Goal: Information Seeking & Learning: Learn about a topic

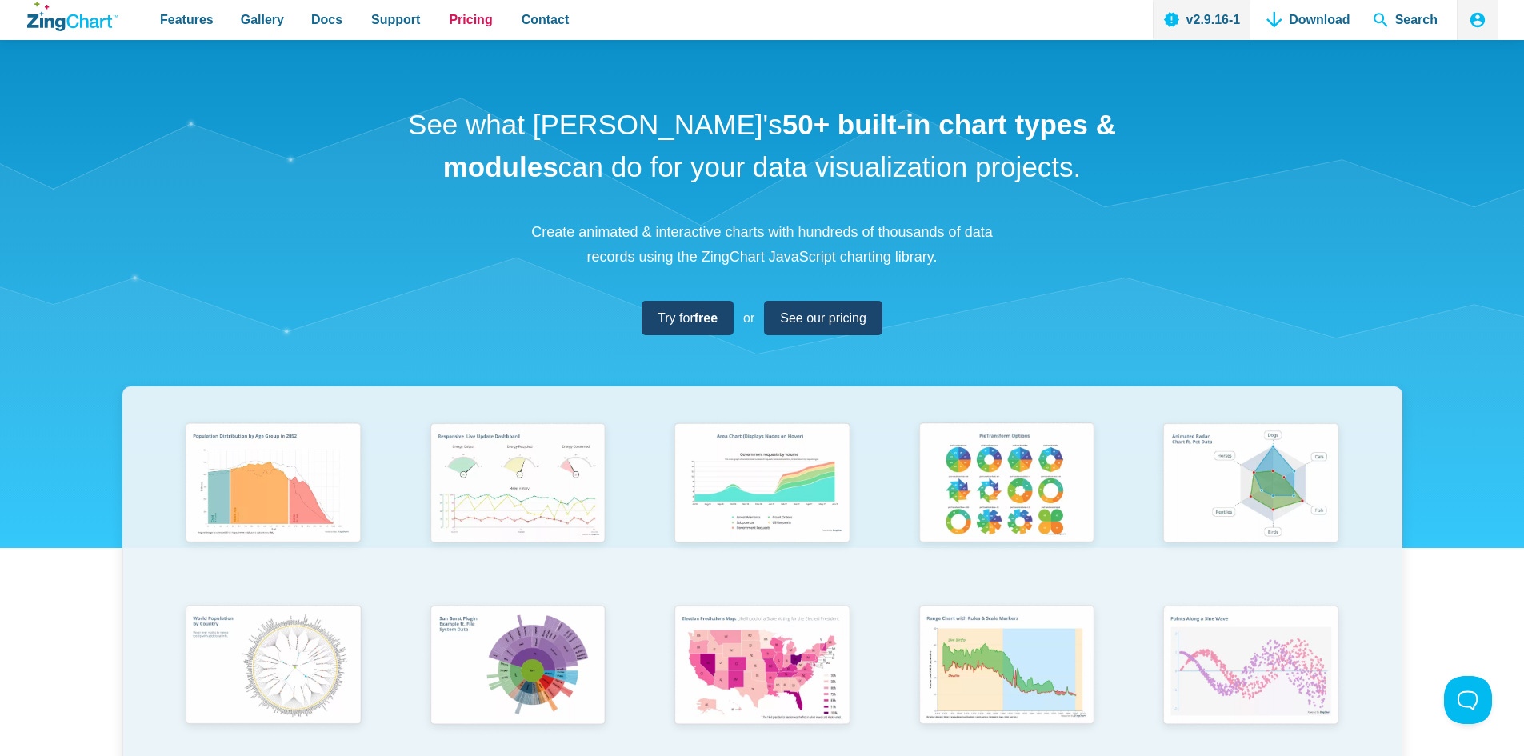
click at [455, 18] on span "Pricing" at bounding box center [470, 20] width 43 height 22
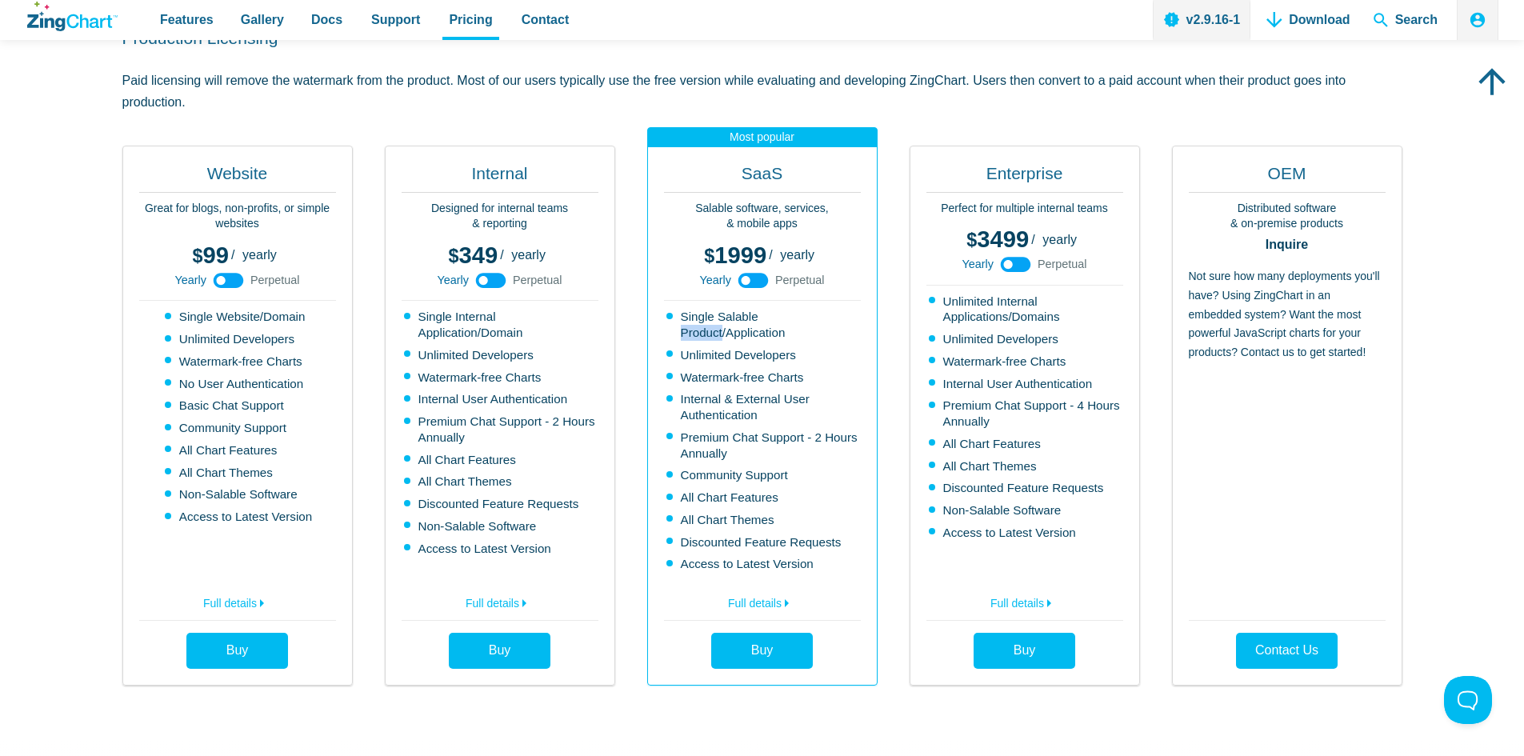
drag, startPoint x: 679, startPoint y: 334, endPoint x: 723, endPoint y: 334, distance: 44.8
click at [723, 334] on li "Single Salable Product/Application" at bounding box center [764, 325] width 194 height 32
drag, startPoint x: 824, startPoint y: 337, endPoint x: 683, endPoint y: 320, distance: 142.6
click at [683, 320] on li "Single Salable Product/Application" at bounding box center [764, 325] width 194 height 32
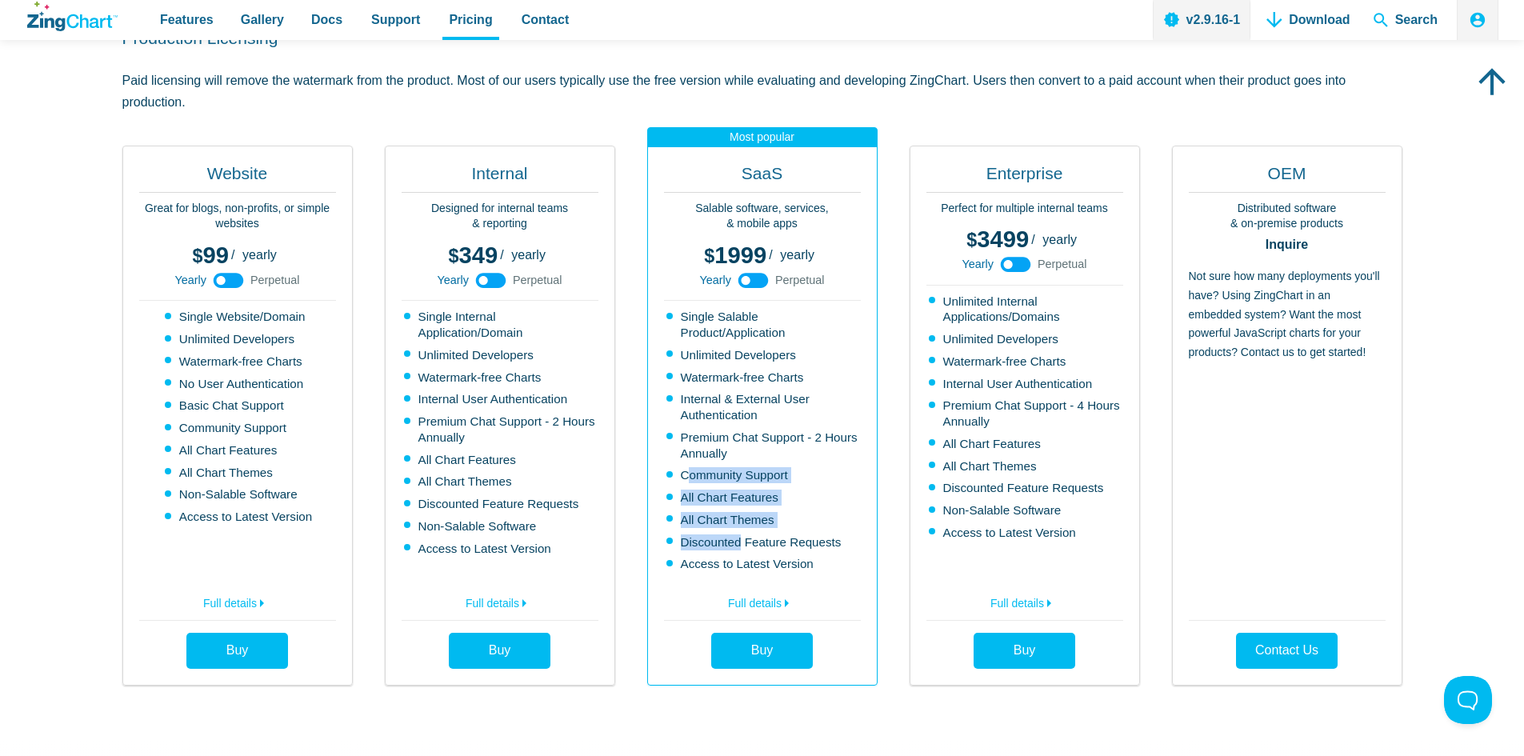
drag, startPoint x: 723, startPoint y: 495, endPoint x: 743, endPoint y: 522, distance: 33.1
click at [743, 527] on ul "Single Salable Product/Application Unlimited Developers Watermark-free Charts I…" at bounding box center [762, 440] width 197 height 263
click at [743, 522] on li "All Chart Themes" at bounding box center [764, 520] width 194 height 16
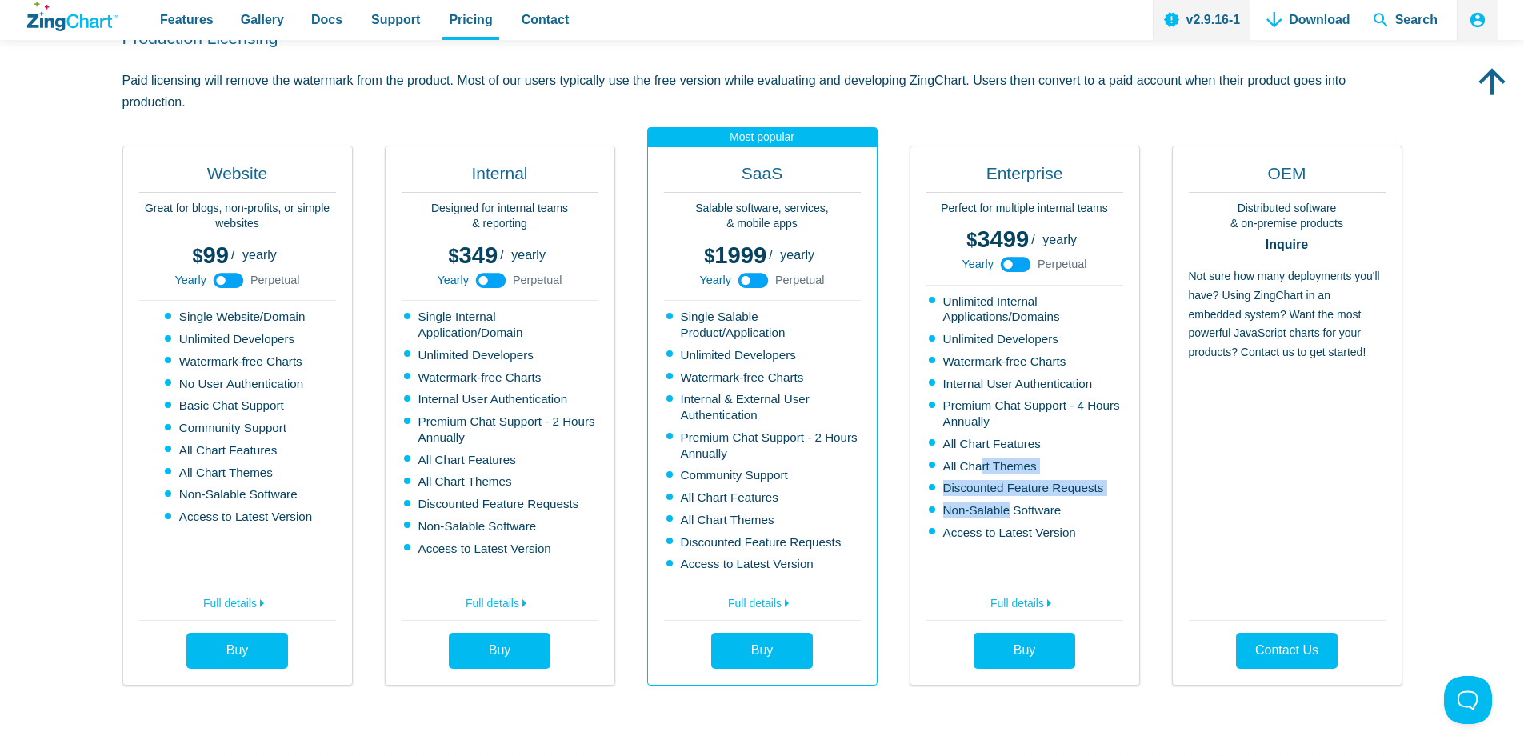
drag, startPoint x: 996, startPoint y: 497, endPoint x: 982, endPoint y: 471, distance: 29.4
click at [982, 471] on ul "Unlimited Internal Applications/Domains Unlimited Developers Watermark-free Cha…" at bounding box center [1025, 433] width 197 height 278
click at [982, 471] on li "All Chart Themes" at bounding box center [1026, 466] width 194 height 16
drag, startPoint x: 1216, startPoint y: 297, endPoint x: 1245, endPoint y: 312, distance: 32.6
click at [1245, 312] on p "Not sure how many deployments you'll have? Using ZingChart in an embedded syste…" at bounding box center [1287, 439] width 197 height 345
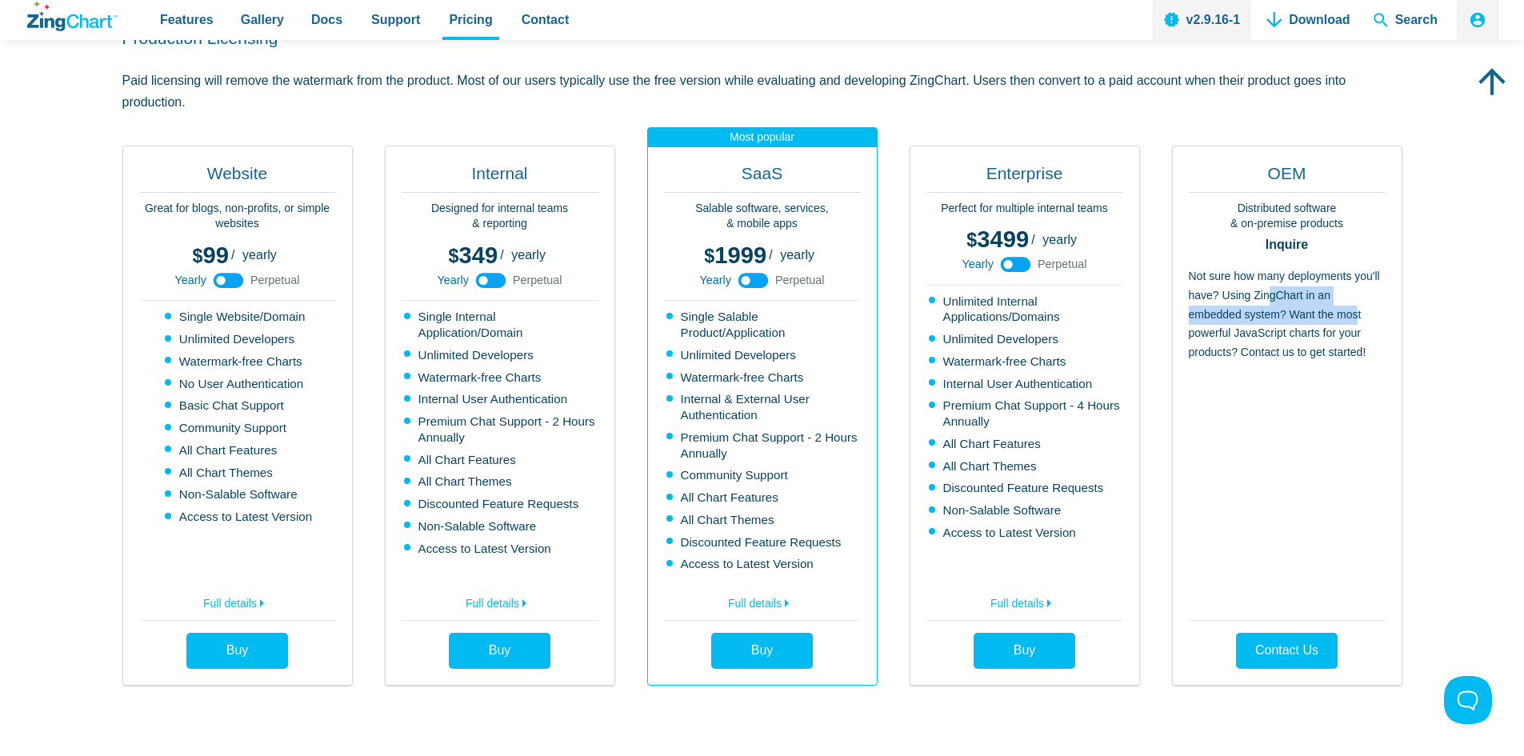
click at [1245, 312] on p "Not sure how many deployments you'll have? Using ZingChart in an embedded syste…" at bounding box center [1287, 439] width 197 height 345
drag, startPoint x: 1229, startPoint y: 298, endPoint x: 1262, endPoint y: 332, distance: 47.0
click at [1262, 332] on p "Not sure how many deployments you'll have? Using ZingChart in an embedded syste…" at bounding box center [1287, 439] width 197 height 345
click at [1261, 330] on p "Not sure how many deployments you'll have? Using ZingChart in an embedded syste…" at bounding box center [1287, 439] width 197 height 345
click at [1235, 310] on p "Not sure how many deployments you'll have? Using ZingChart in an embedded syste…" at bounding box center [1287, 439] width 197 height 345
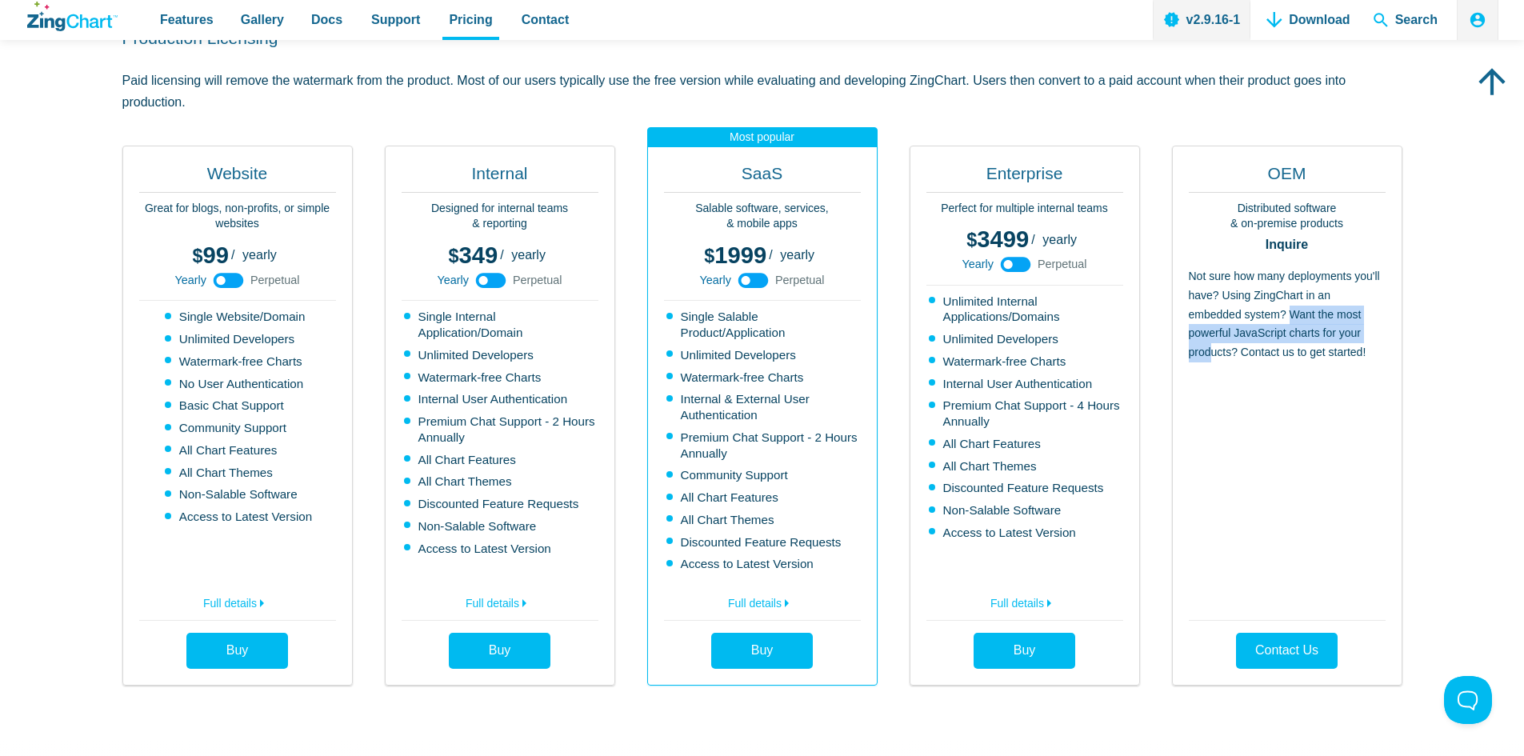
drag, startPoint x: 1227, startPoint y: 313, endPoint x: 1287, endPoint y: 335, distance: 63.3
click at [1287, 335] on p "Not sure how many deployments you'll have? Using ZingChart in an embedded syste…" at bounding box center [1287, 439] width 197 height 345
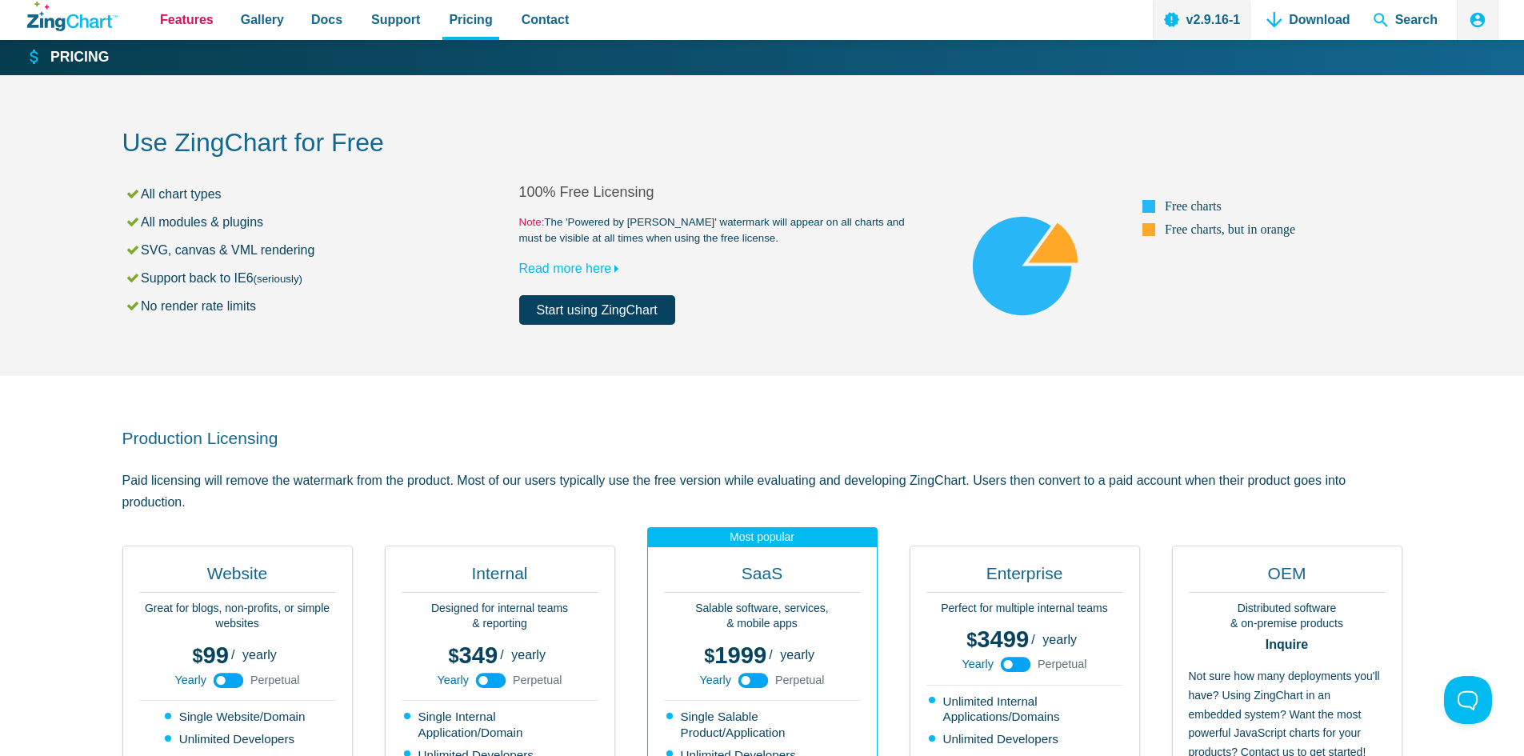
click at [199, 24] on span "Features" at bounding box center [187, 20] width 54 height 22
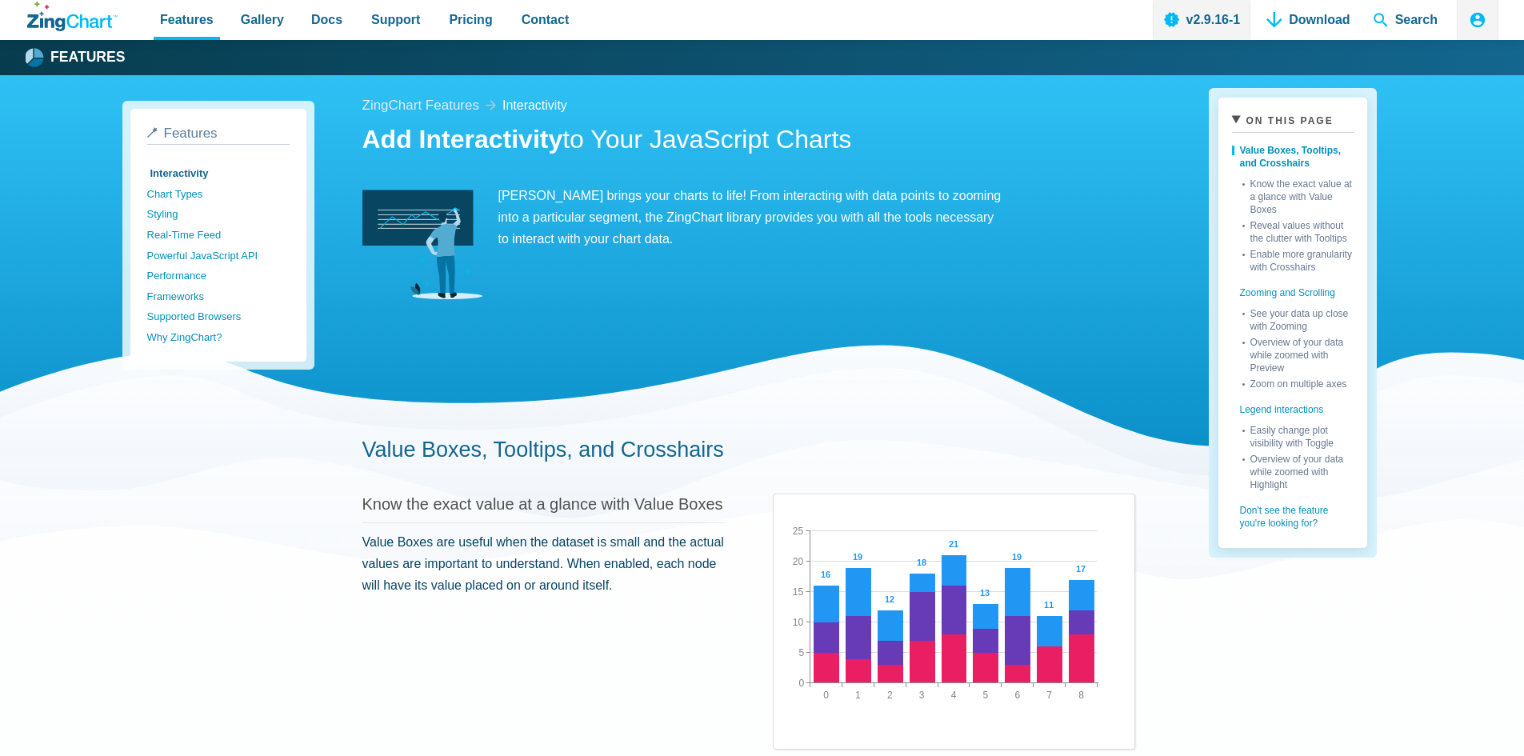
click at [84, 23] on icon "ZingChart Logo. Click to return to the homepage" at bounding box center [72, 17] width 90 height 30
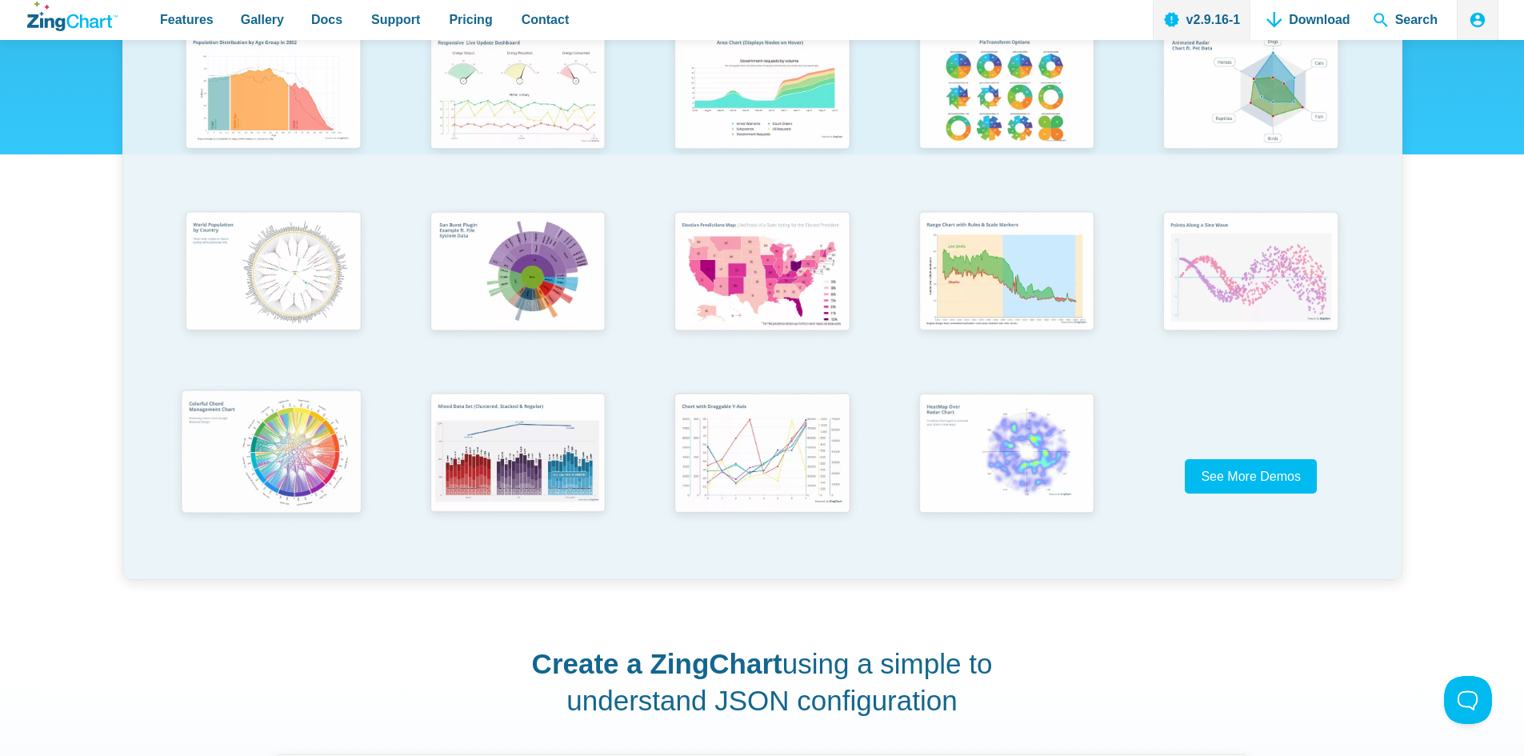
scroll to position [320, 0]
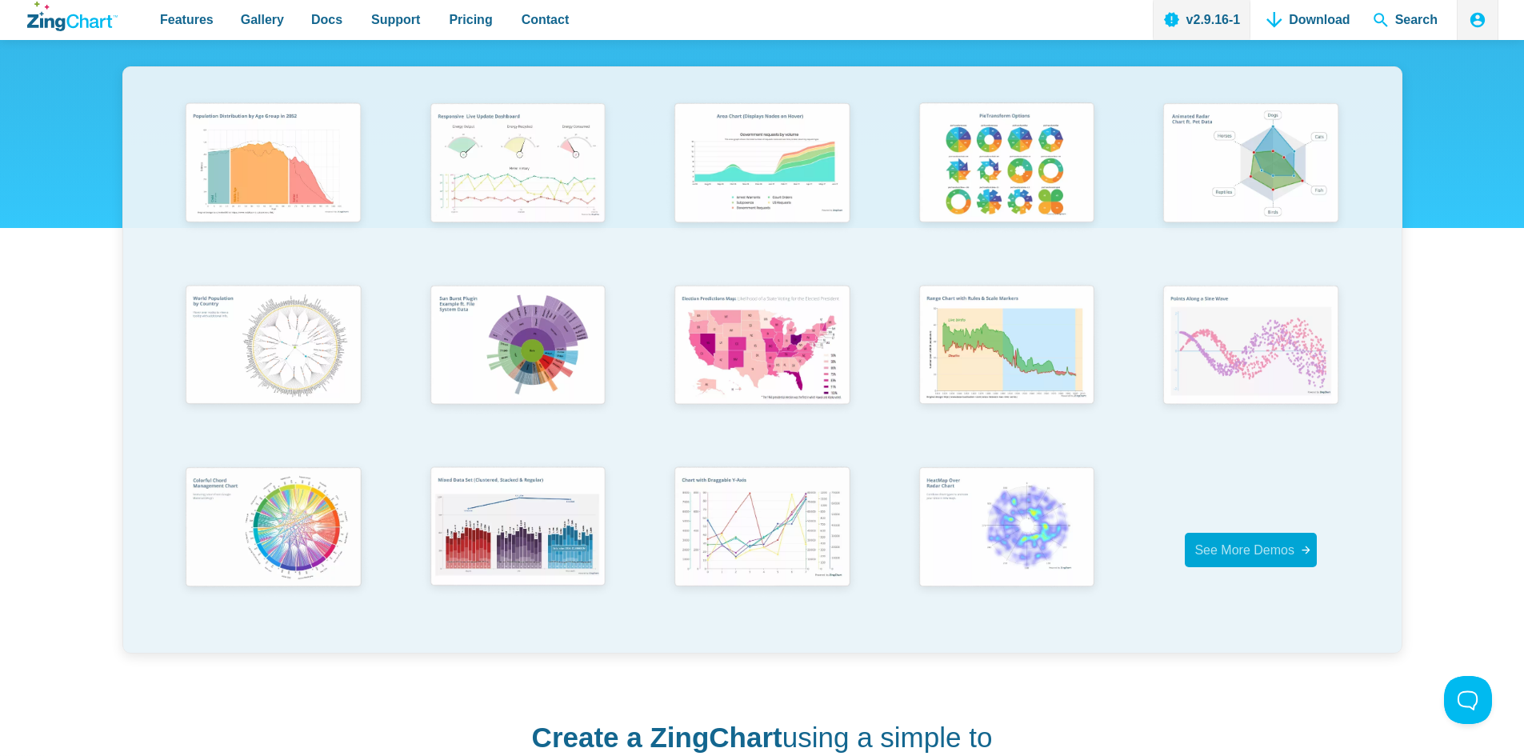
click at [1203, 554] on span "See More Demos" at bounding box center [1245, 550] width 100 height 14
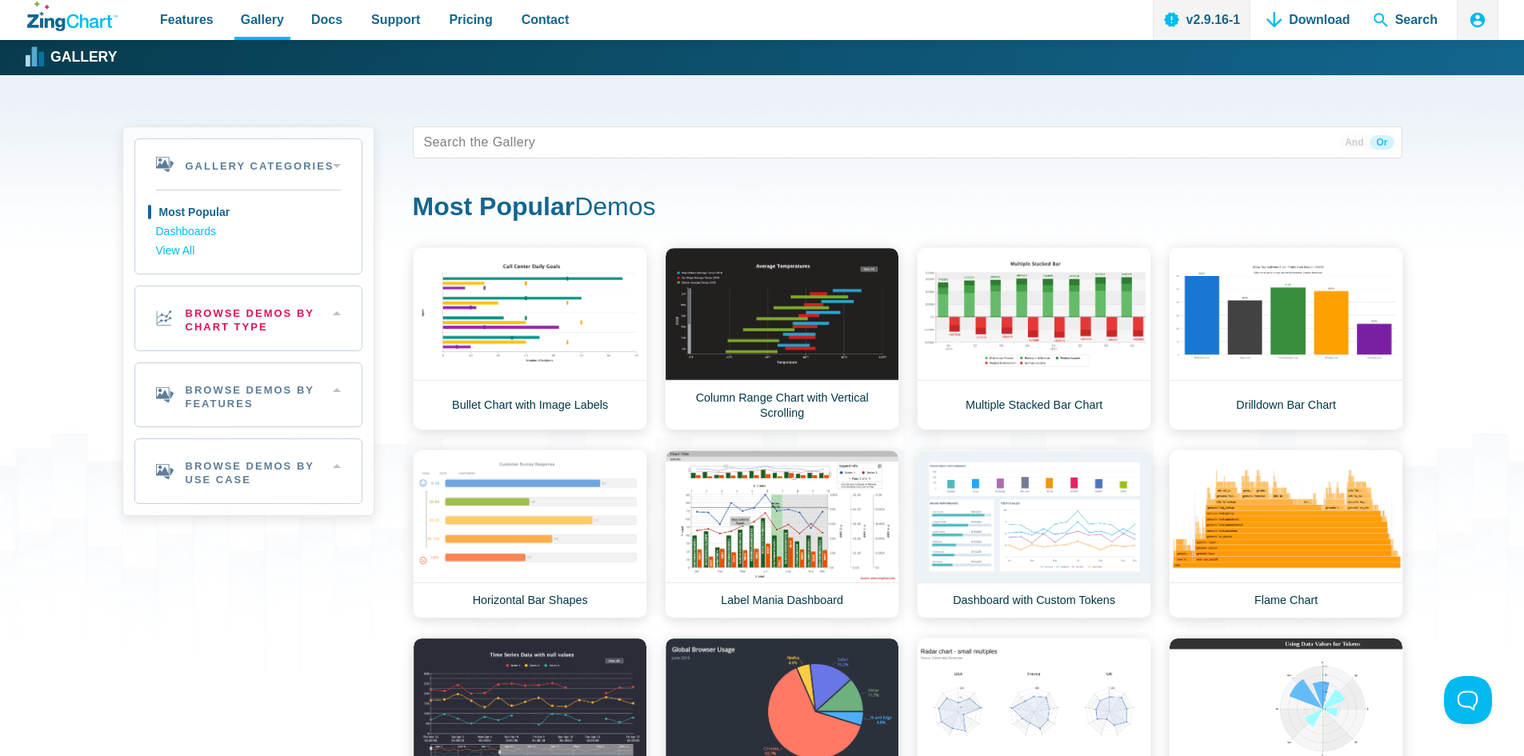
click at [308, 319] on h2 "Browse Demos By Chart Type" at bounding box center [248, 318] width 226 height 64
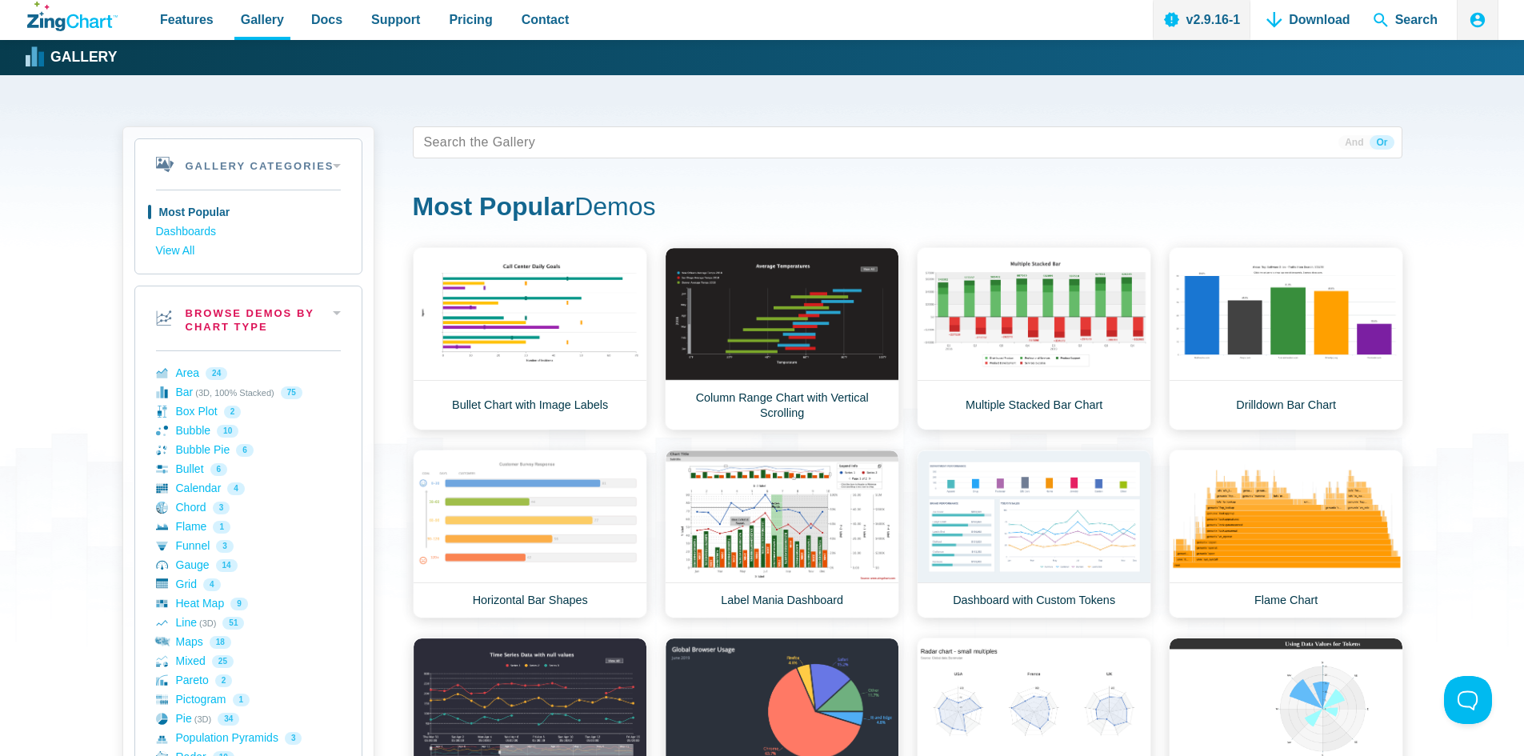
click at [308, 319] on h2 "Browse Demos By Chart Type" at bounding box center [248, 318] width 226 height 64
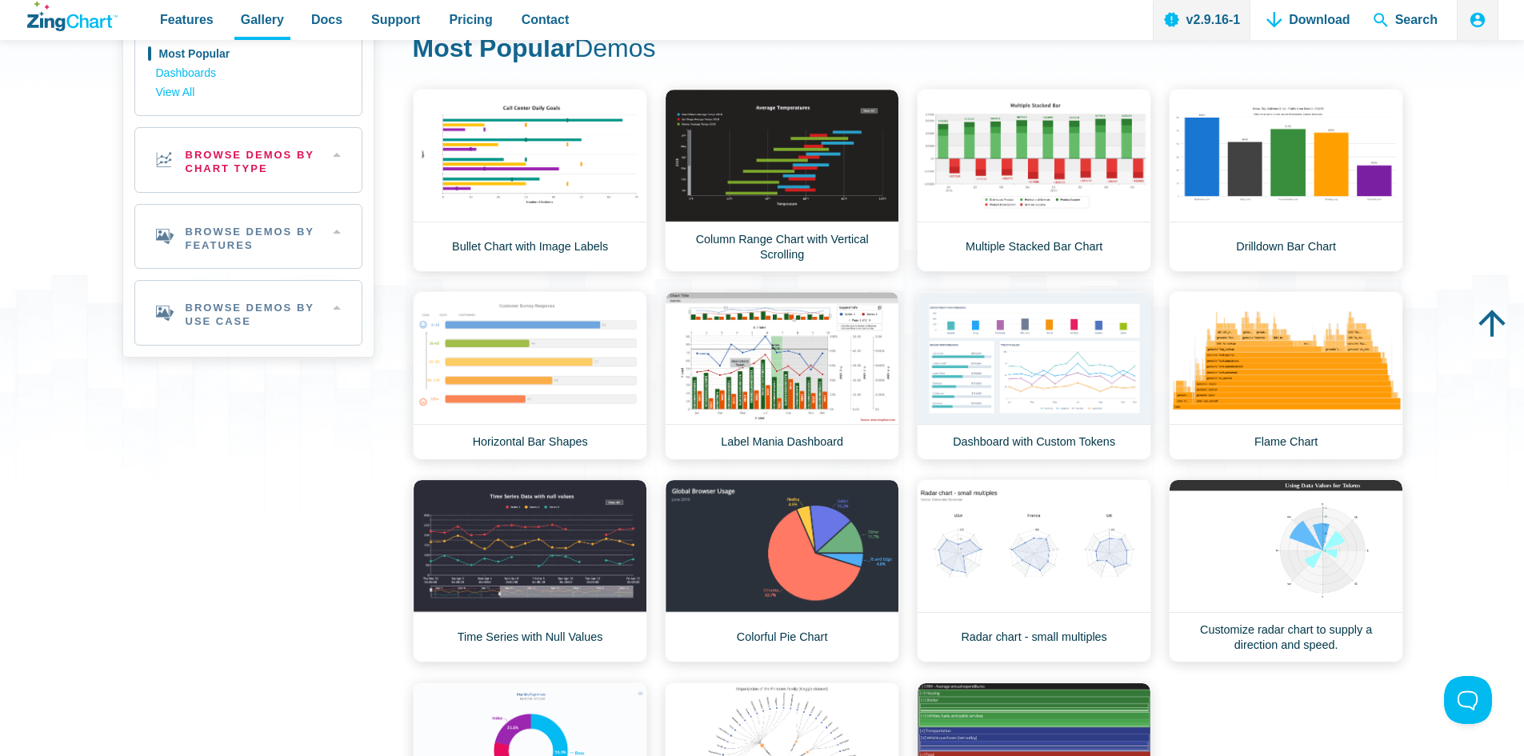
scroll to position [160, 0]
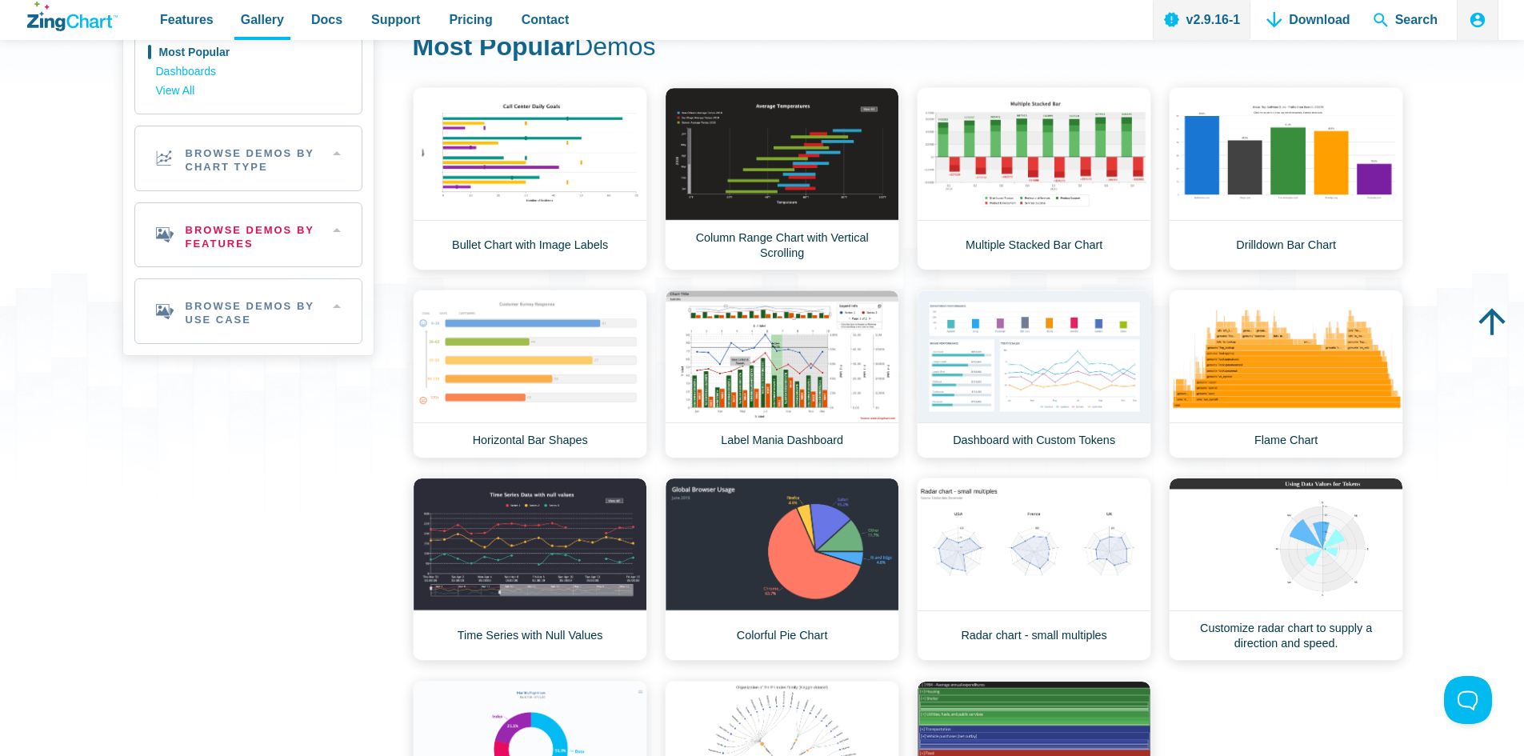
click at [313, 263] on h2 "Browse Demos By Features" at bounding box center [248, 235] width 226 height 64
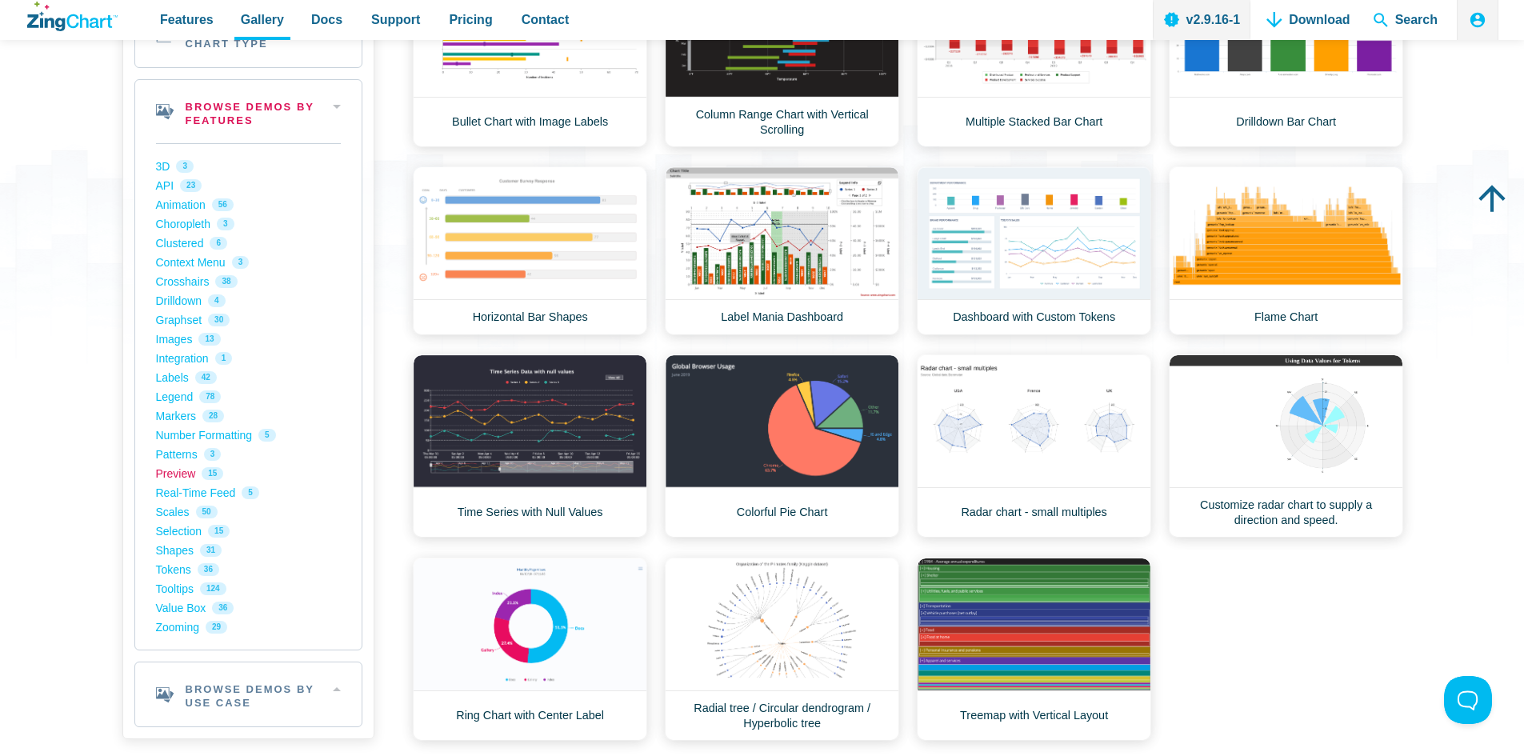
scroll to position [320, 0]
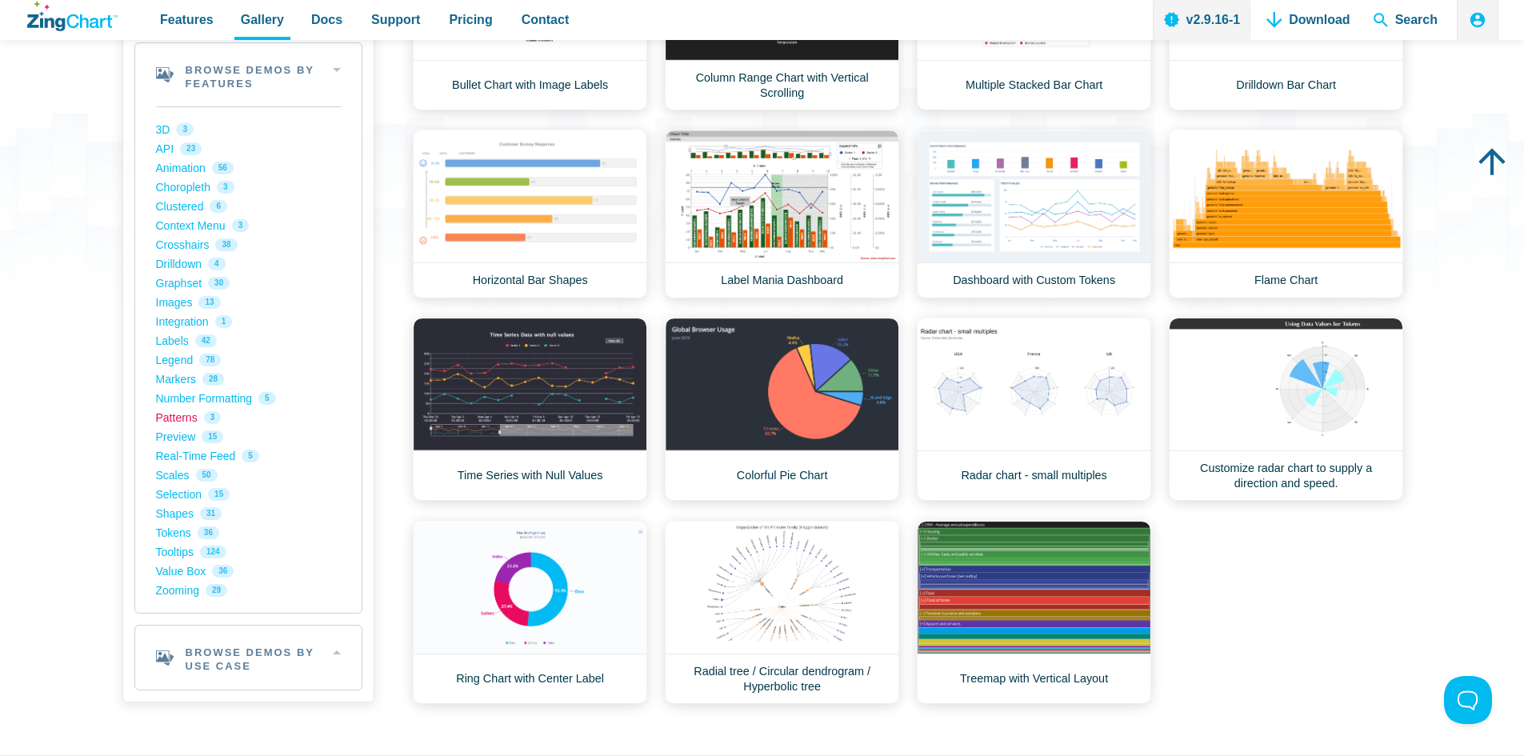
click at [178, 424] on link "Patterns 3" at bounding box center [248, 417] width 185 height 19
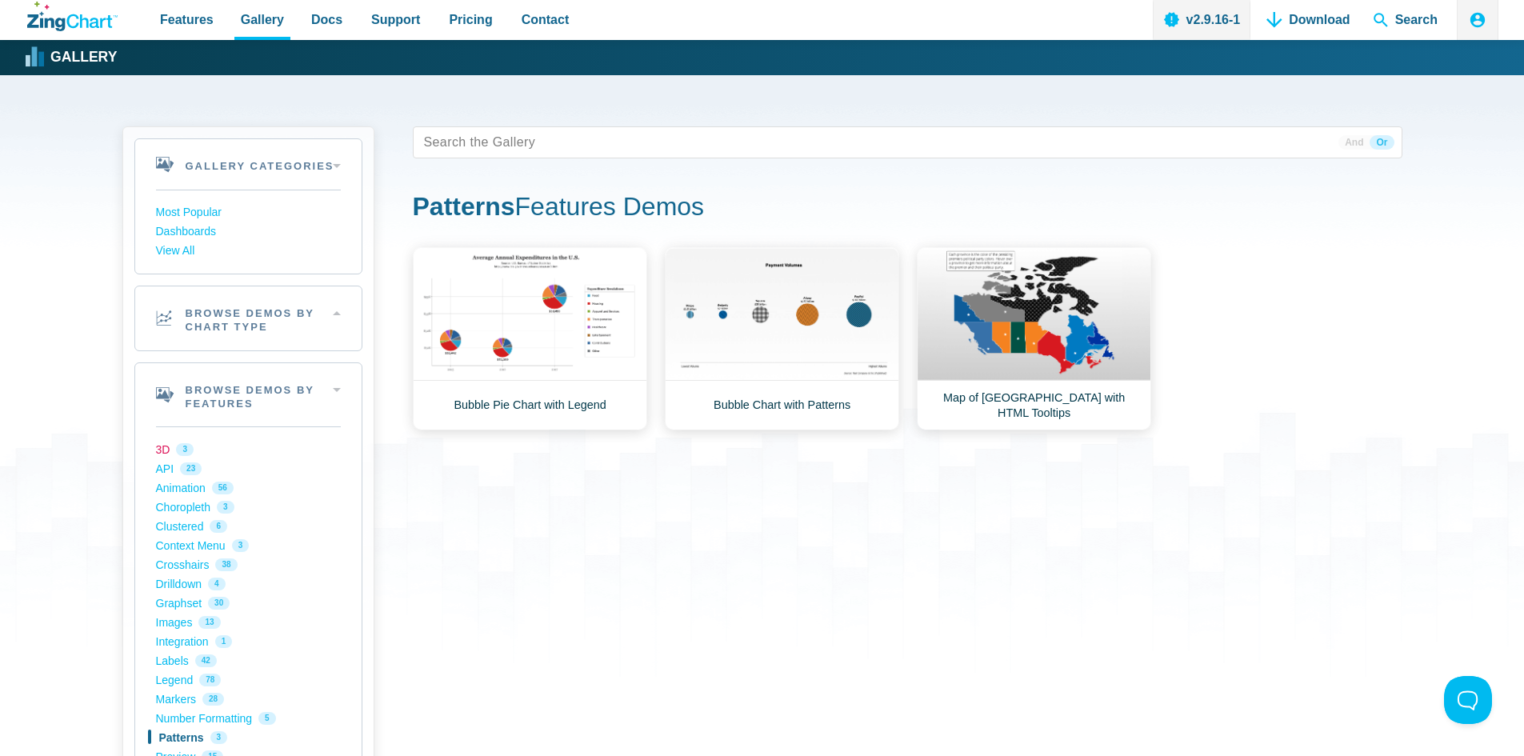
click at [162, 446] on link "3D 3" at bounding box center [248, 449] width 185 height 19
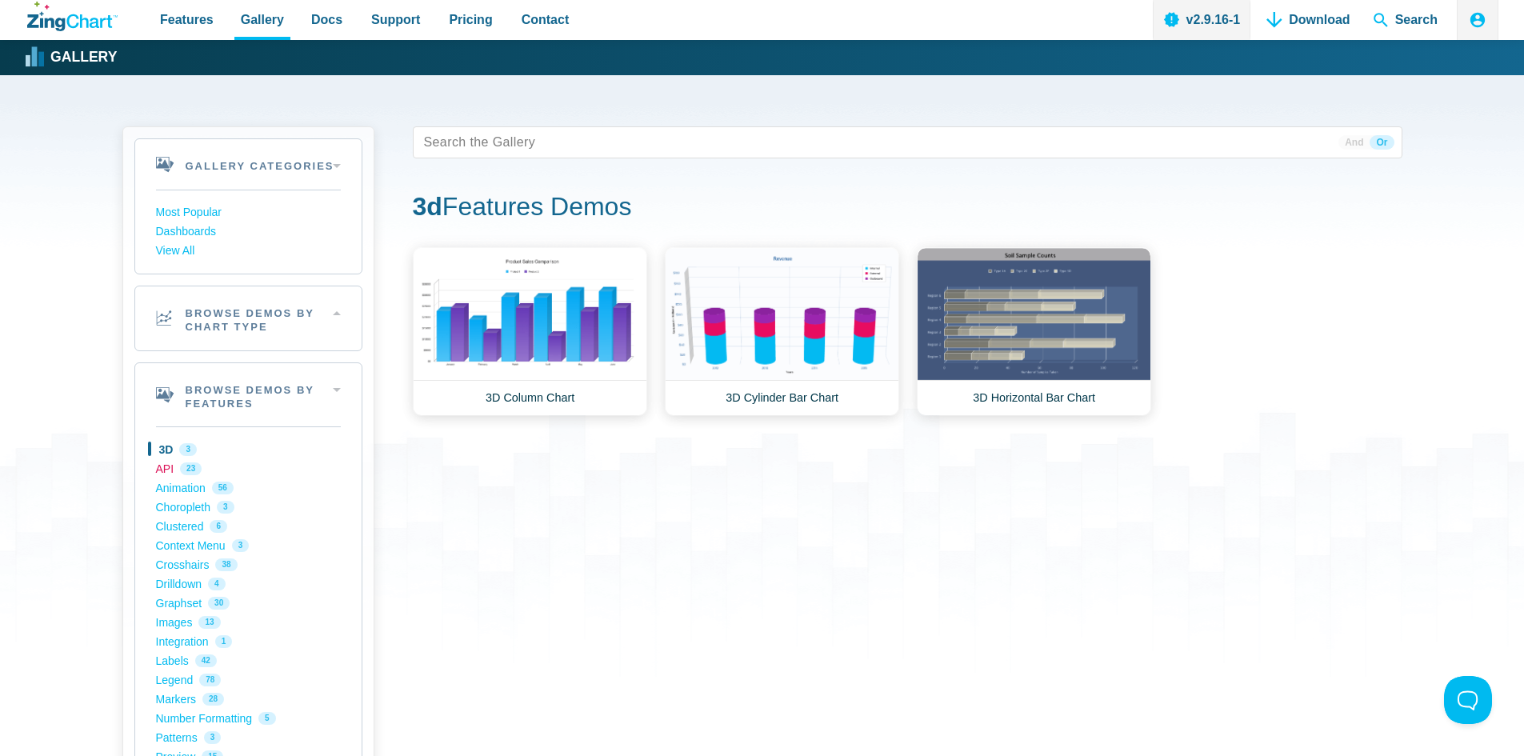
click at [156, 468] on link "API 23" at bounding box center [248, 468] width 185 height 19
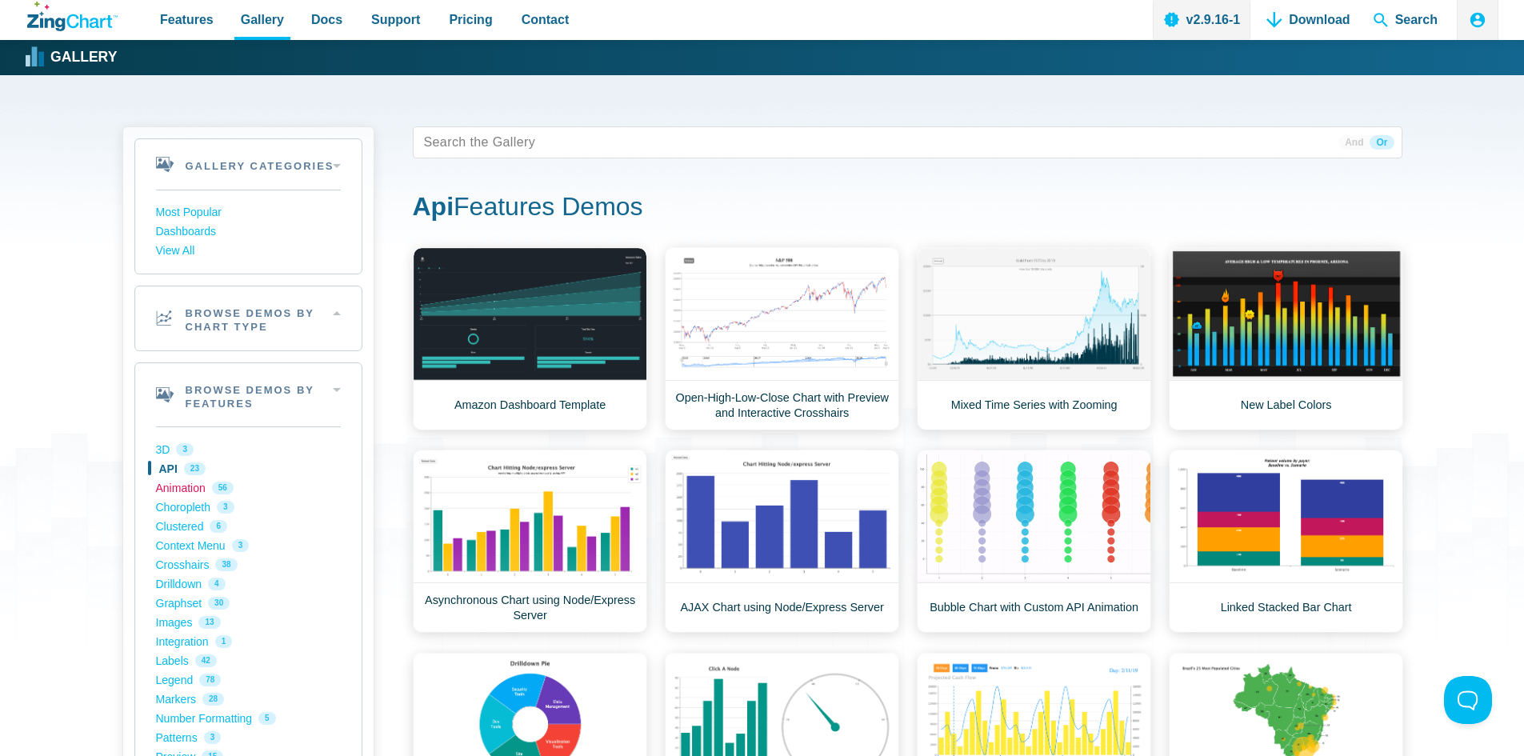
click at [170, 493] on link "Animation 56" at bounding box center [248, 487] width 185 height 19
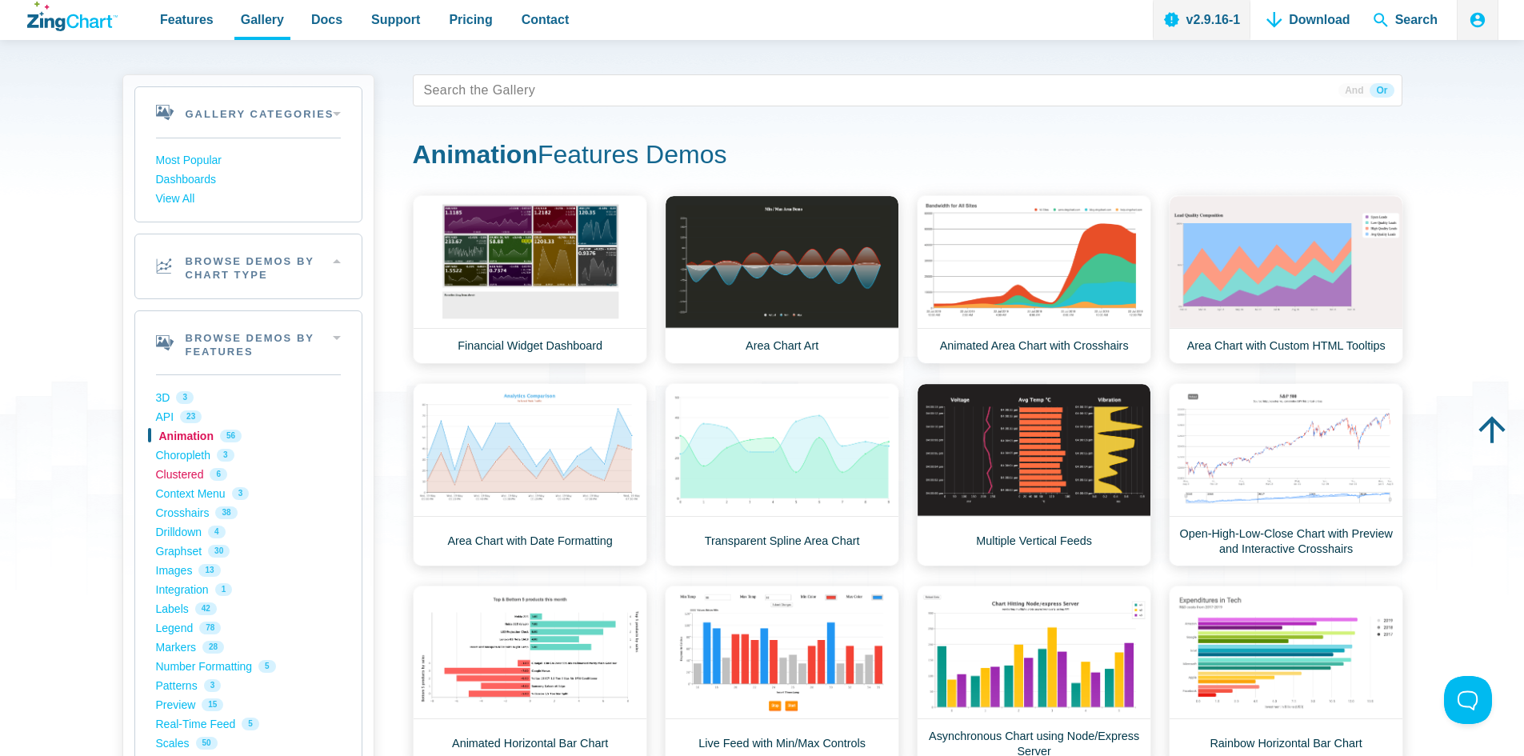
scroll to position [80, 0]
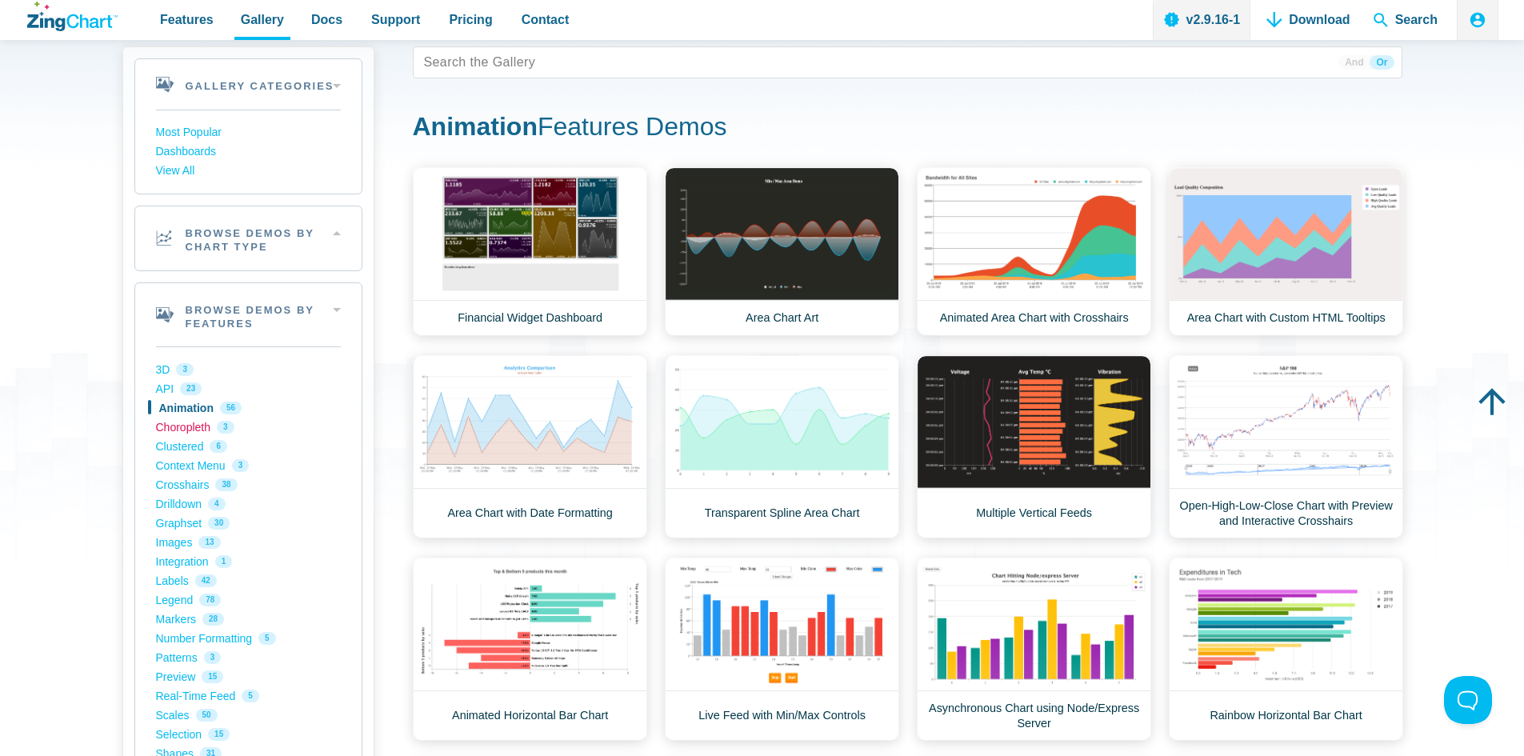
click at [202, 430] on link "Choropleth 3" at bounding box center [248, 427] width 185 height 19
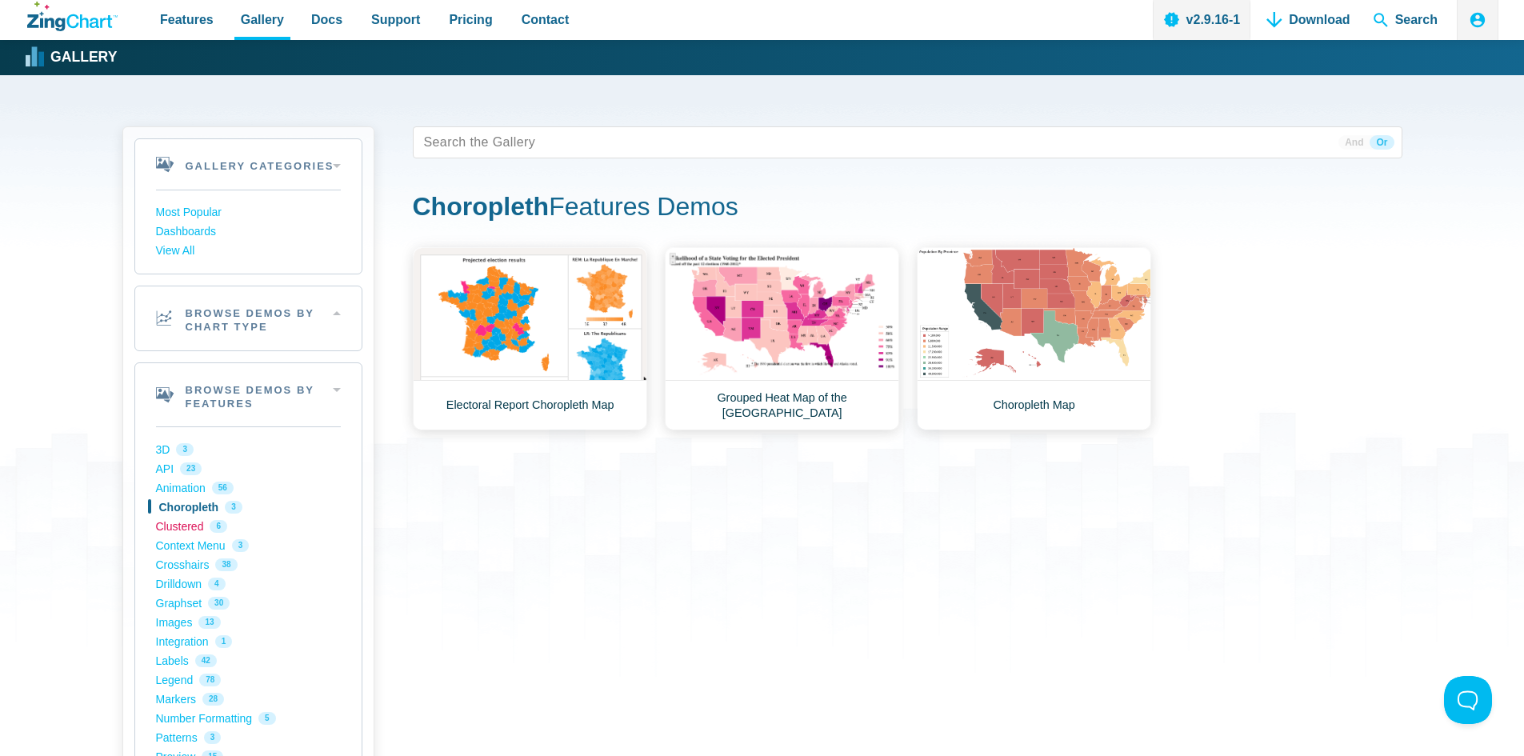
click at [166, 528] on link "Clustered 6" at bounding box center [248, 526] width 185 height 19
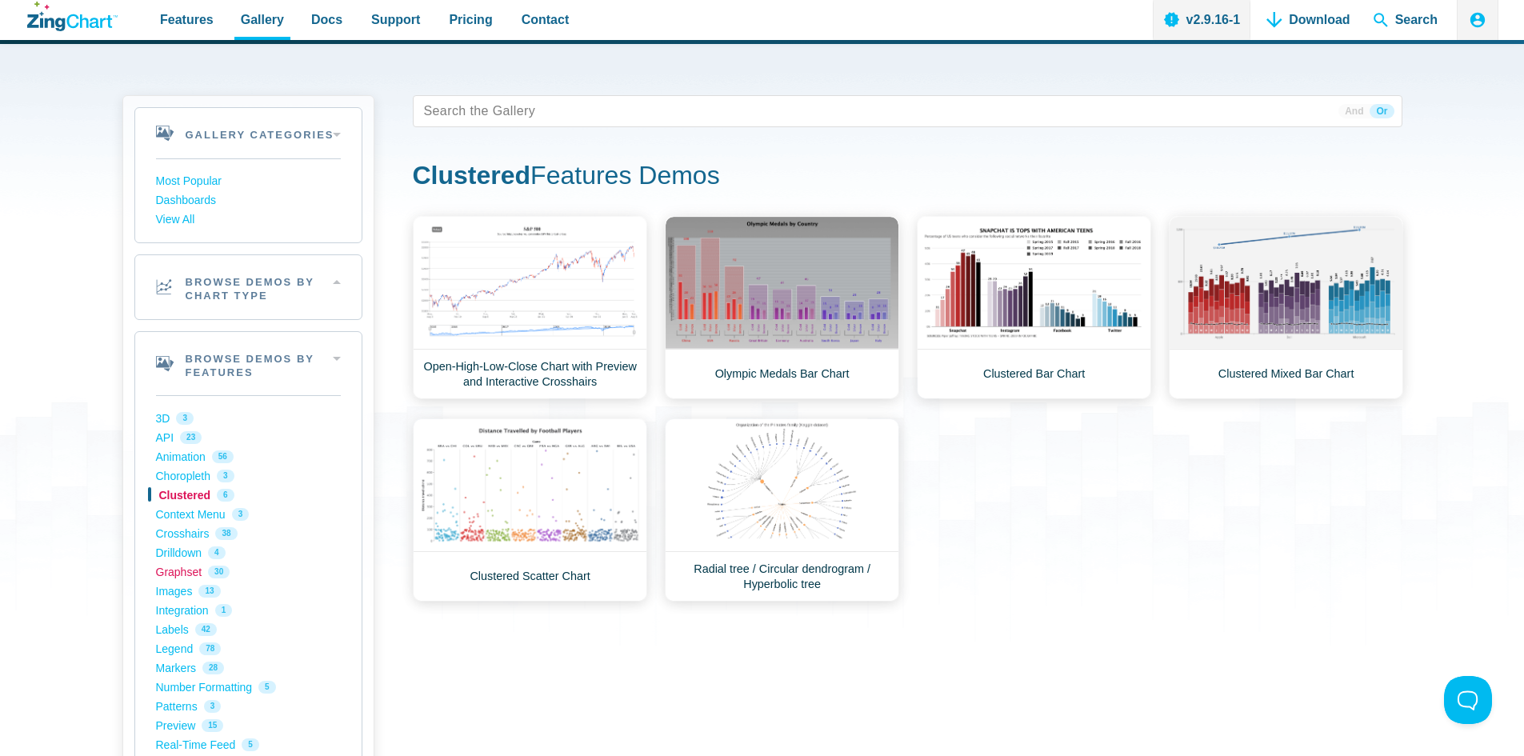
scroll to position [80, 0]
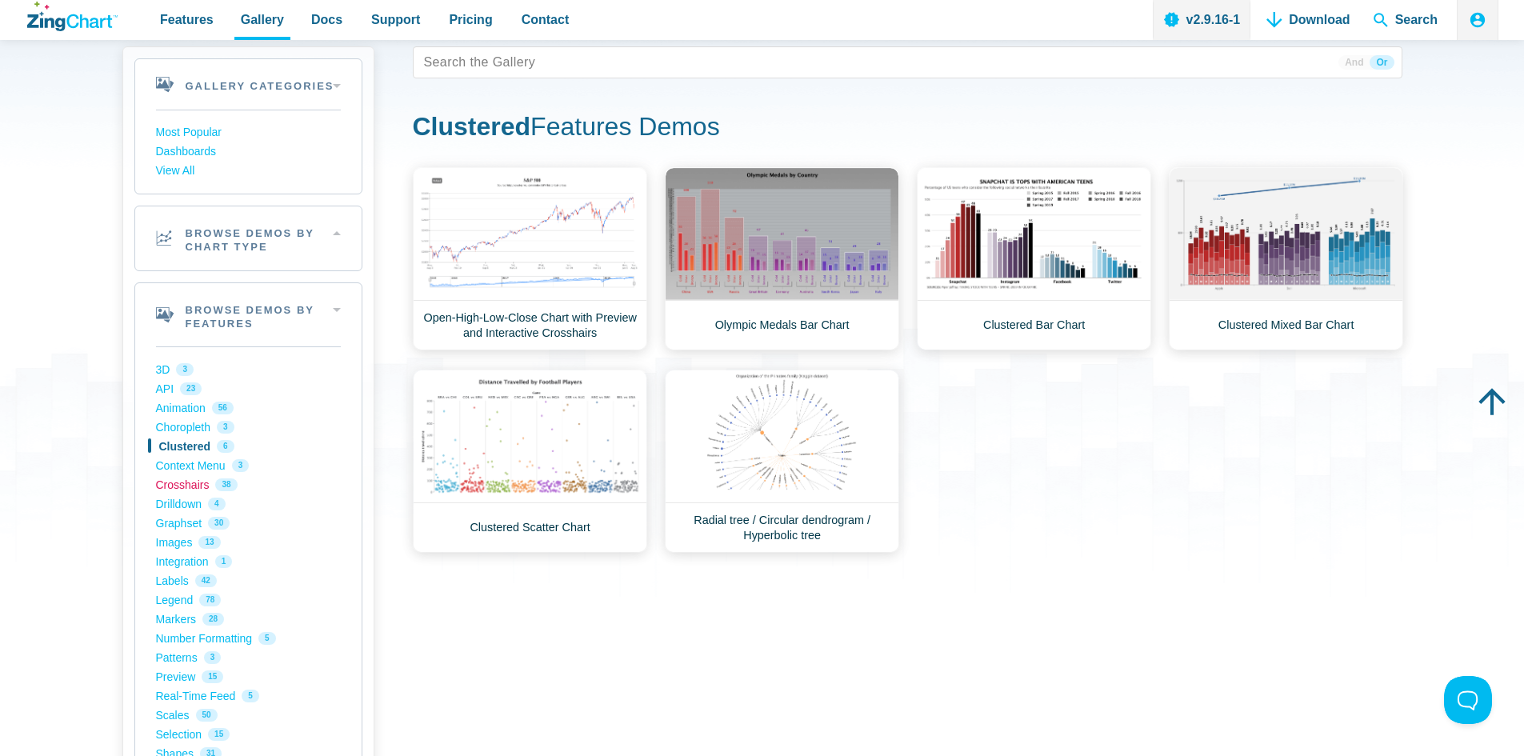
click at [195, 490] on link "Crosshairs 38" at bounding box center [248, 484] width 185 height 19
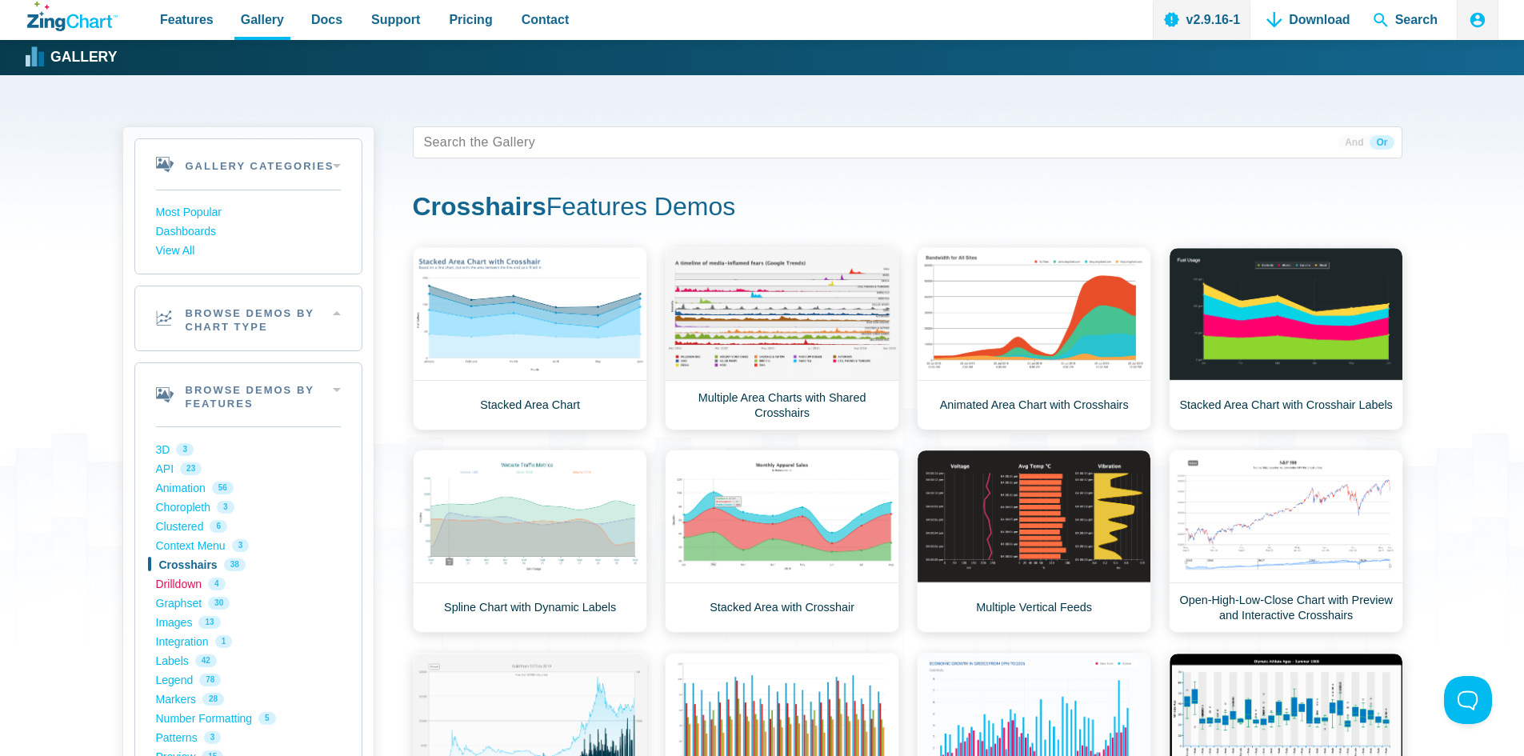
click at [175, 583] on link "Drilldown 4" at bounding box center [248, 583] width 185 height 19
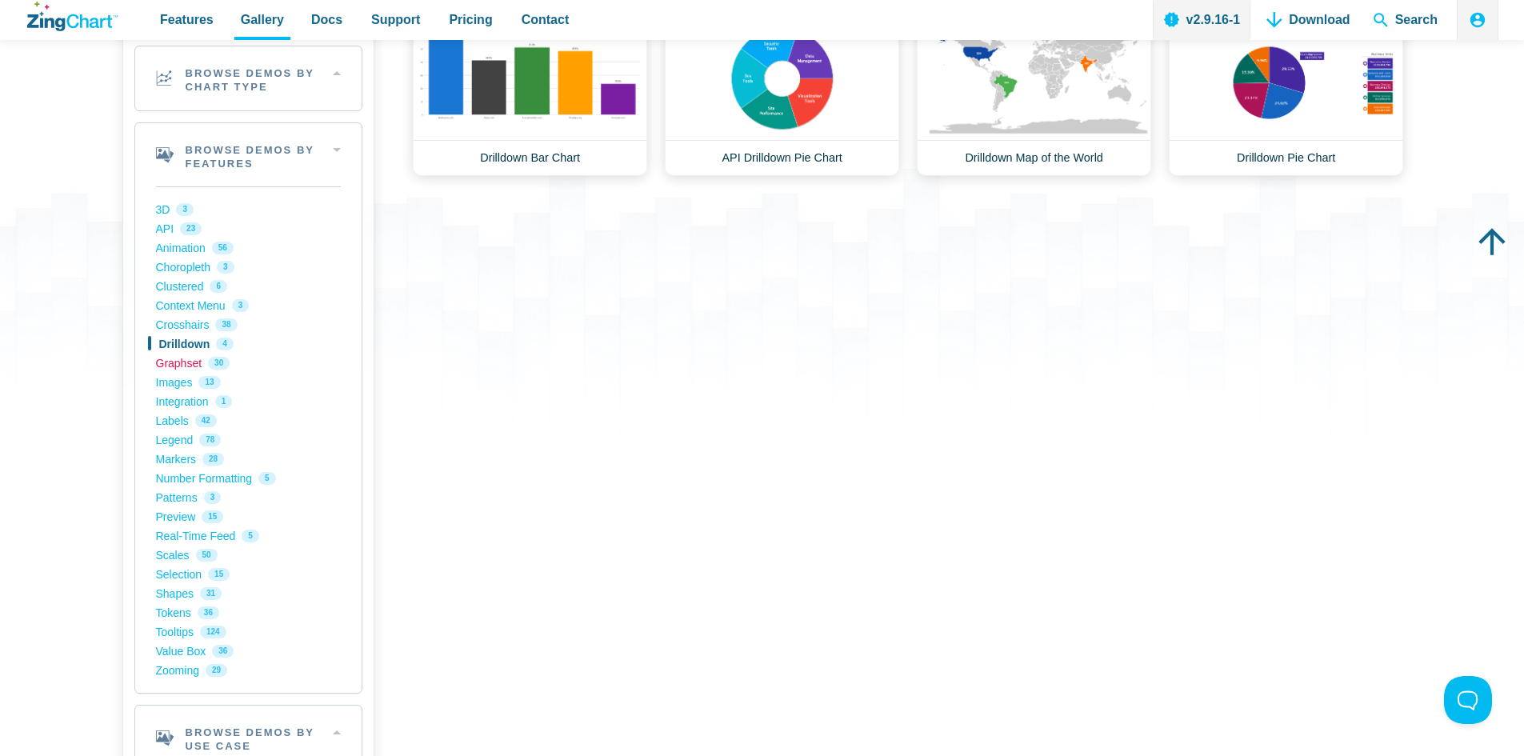
click at [184, 366] on link "Graphset 30" at bounding box center [248, 363] width 185 height 19
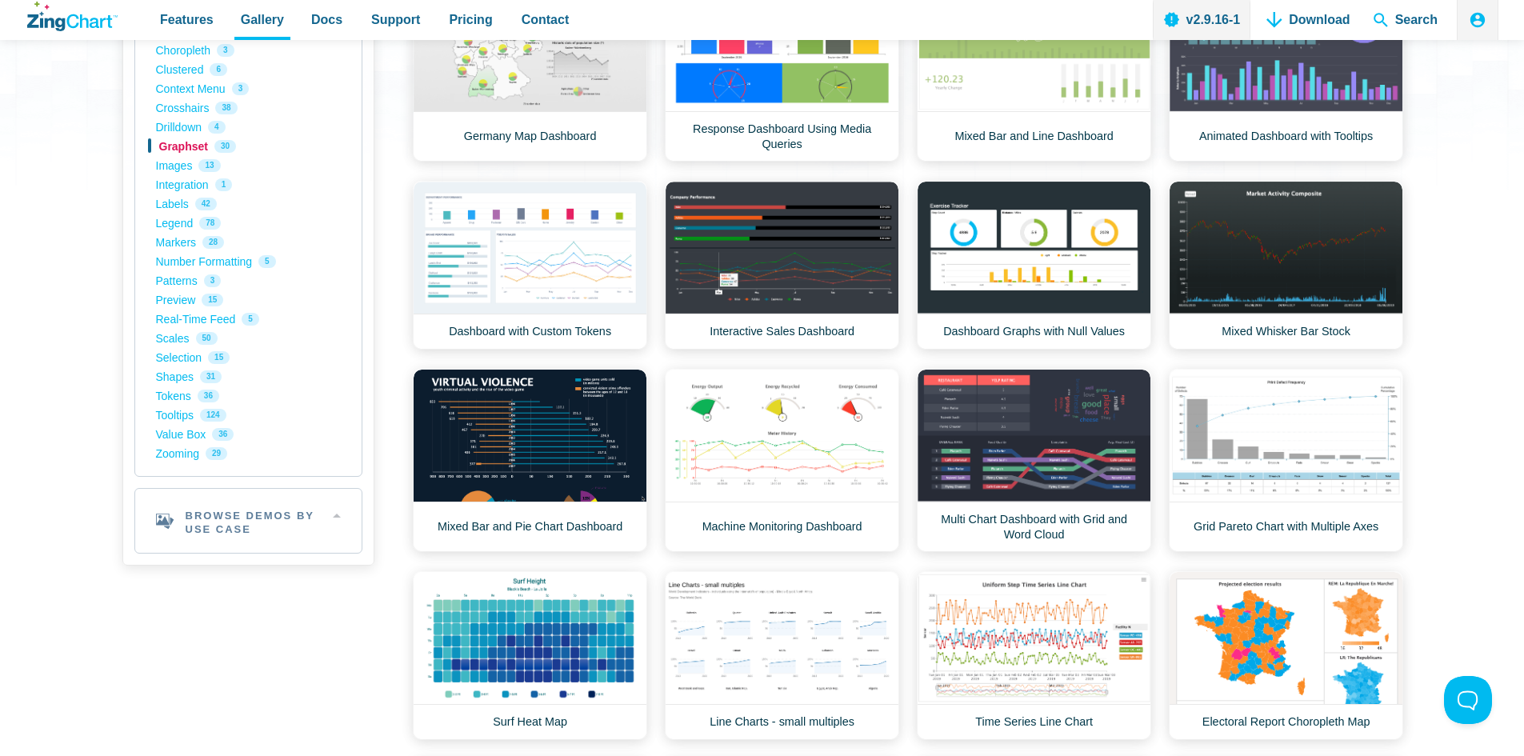
scroll to position [320, 0]
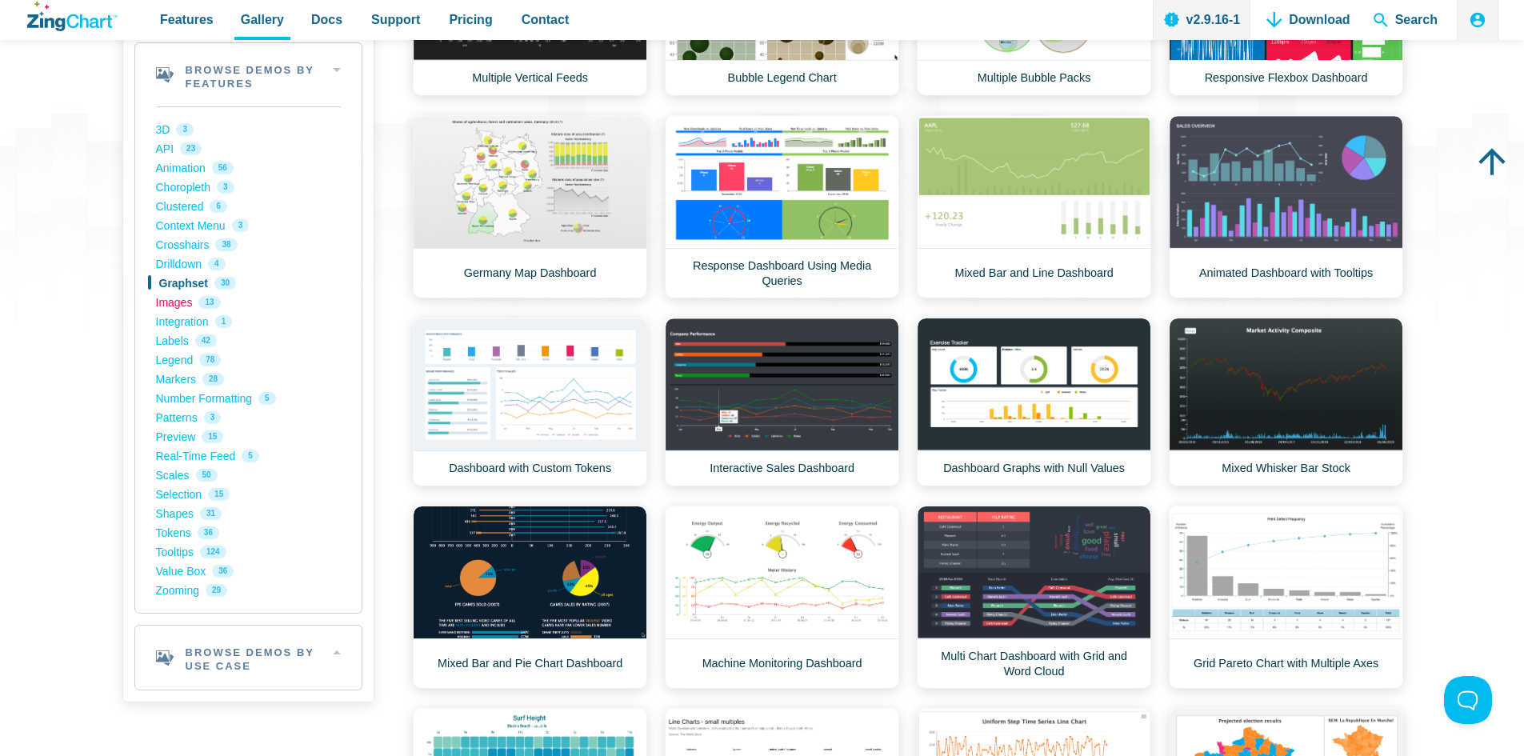
click at [178, 309] on link "Images 13" at bounding box center [248, 302] width 185 height 19
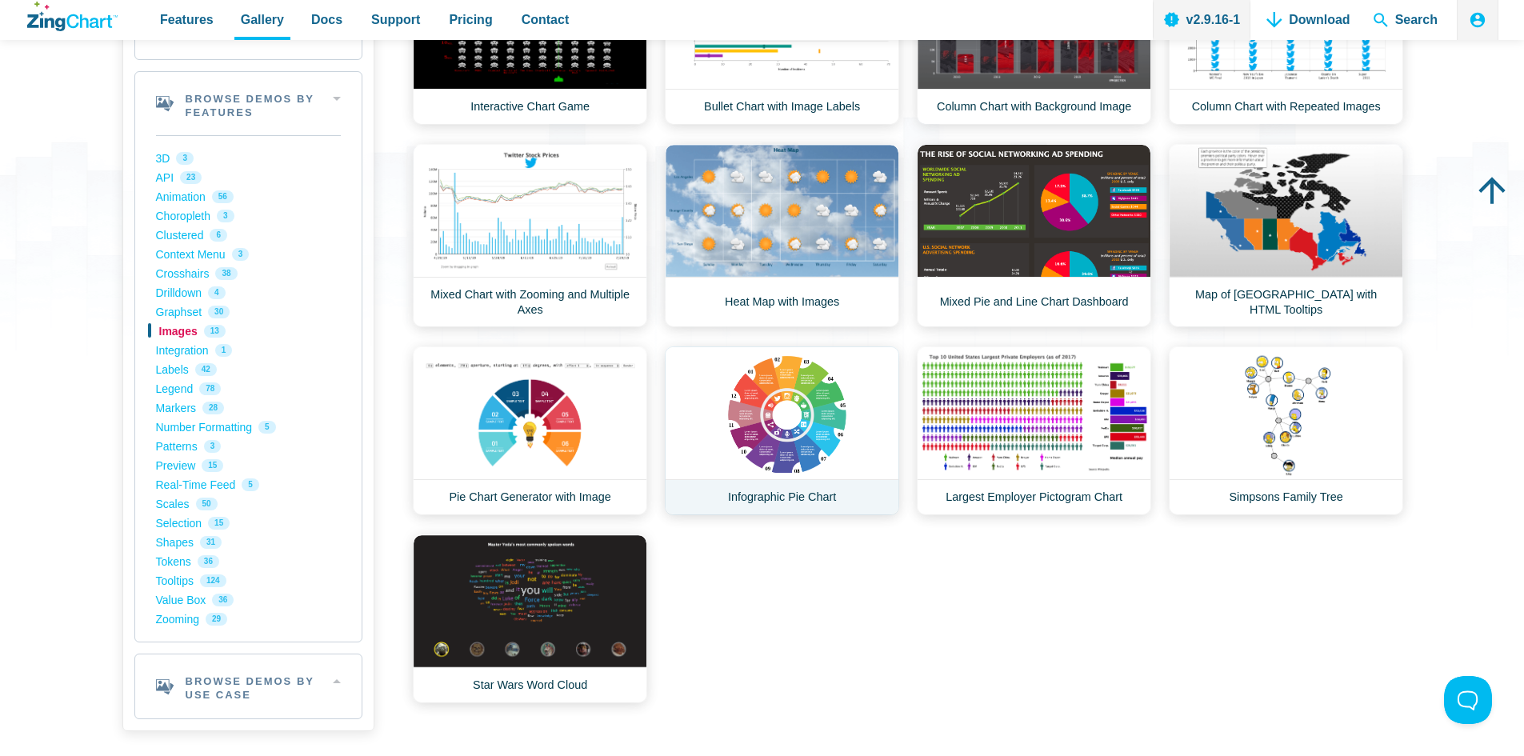
scroll to position [320, 0]
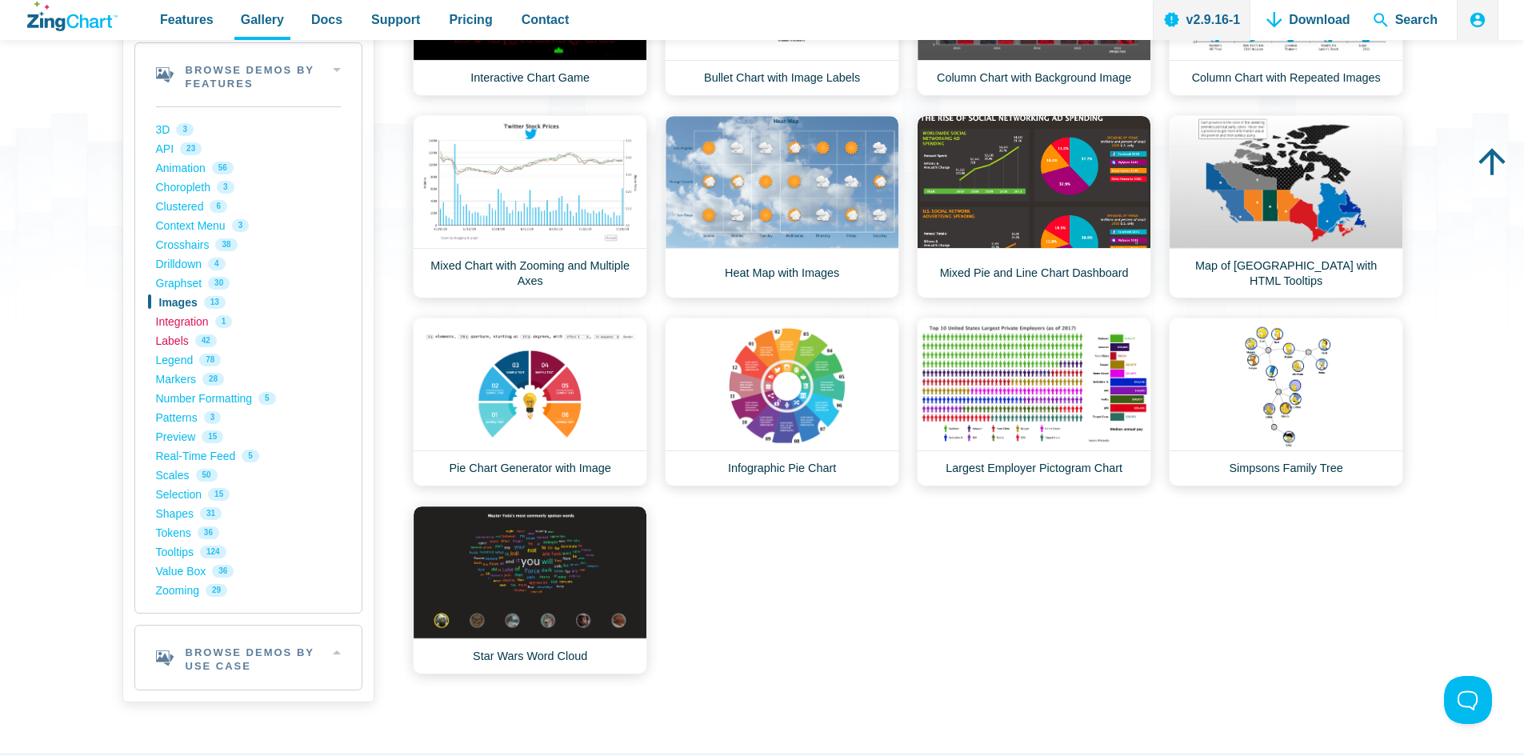
click at [162, 340] on link "Labels 42" at bounding box center [248, 340] width 185 height 19
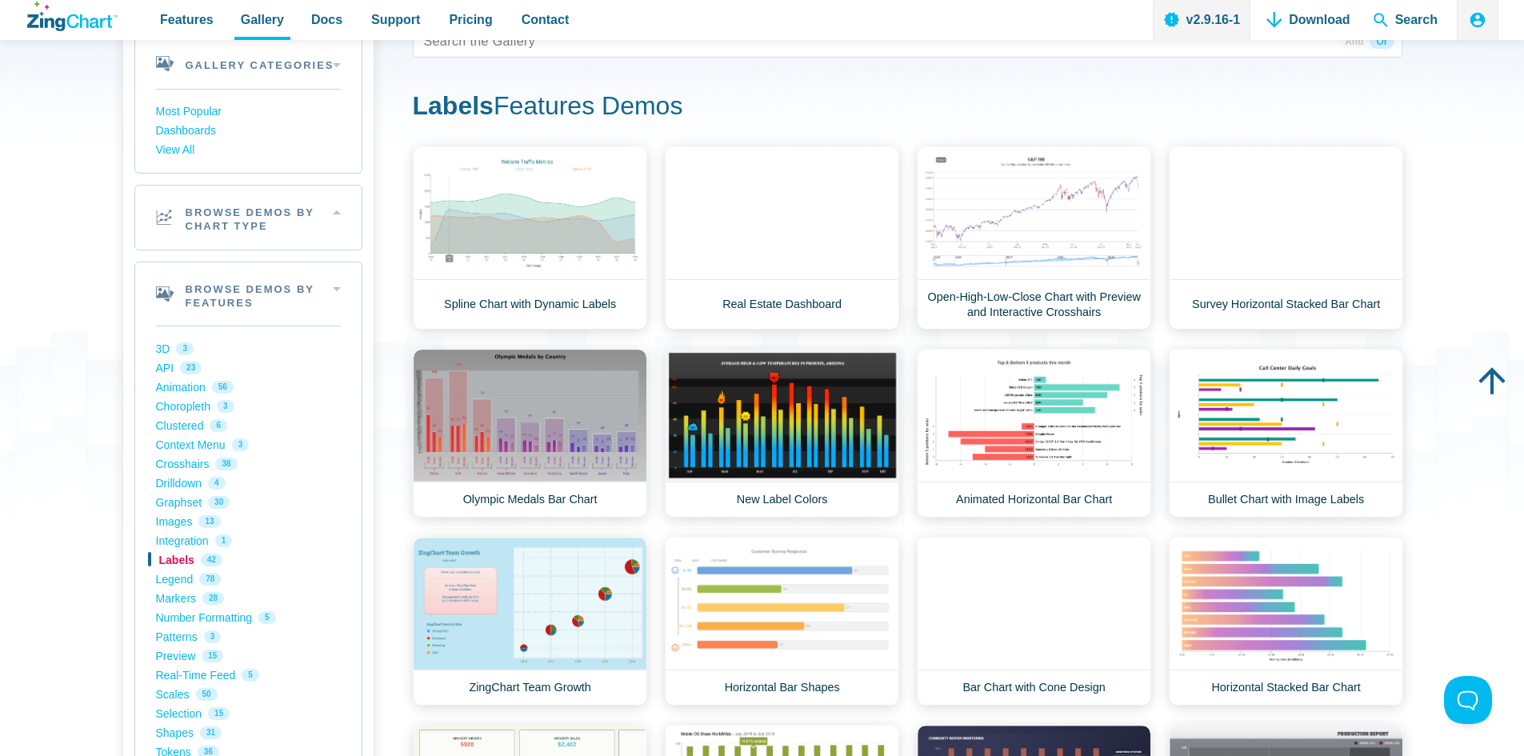
scroll to position [320, 0]
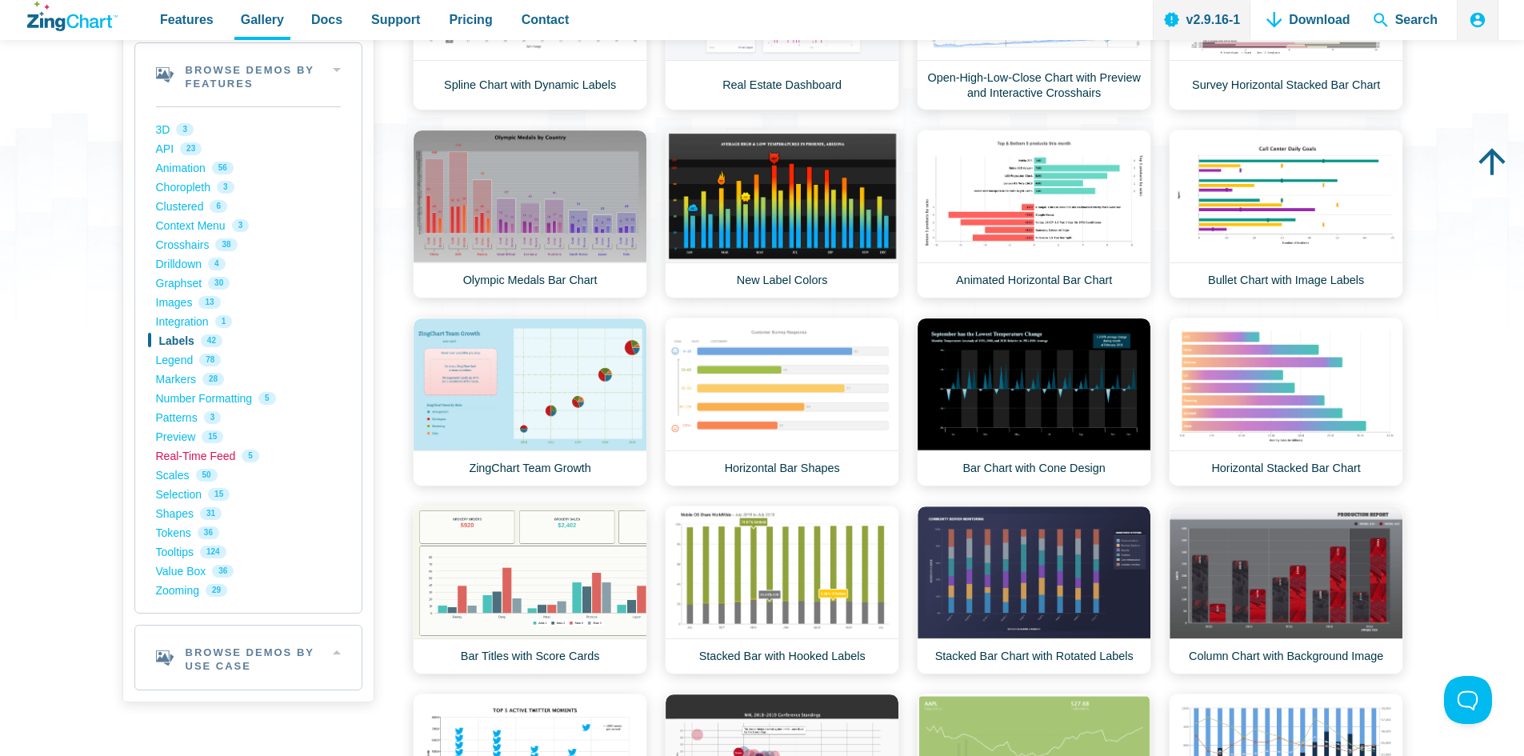
click at [202, 453] on link "Real-Time Feed 5" at bounding box center [248, 455] width 185 height 19
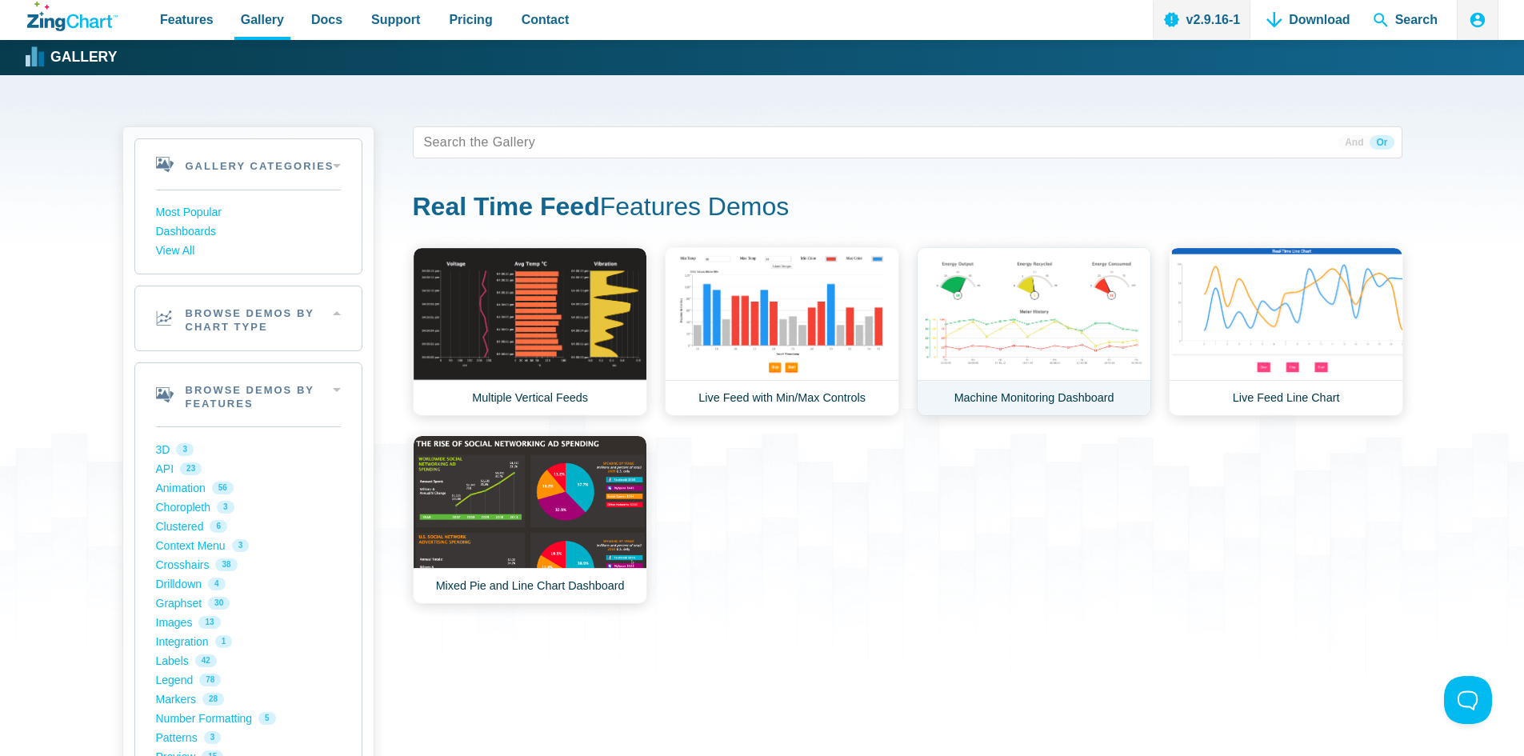
click at [1007, 310] on link "Machine Monitoring Dashboard" at bounding box center [1034, 331] width 234 height 169
click at [1013, 313] on link "Machine Monitoring Dashboard" at bounding box center [1034, 331] width 234 height 169
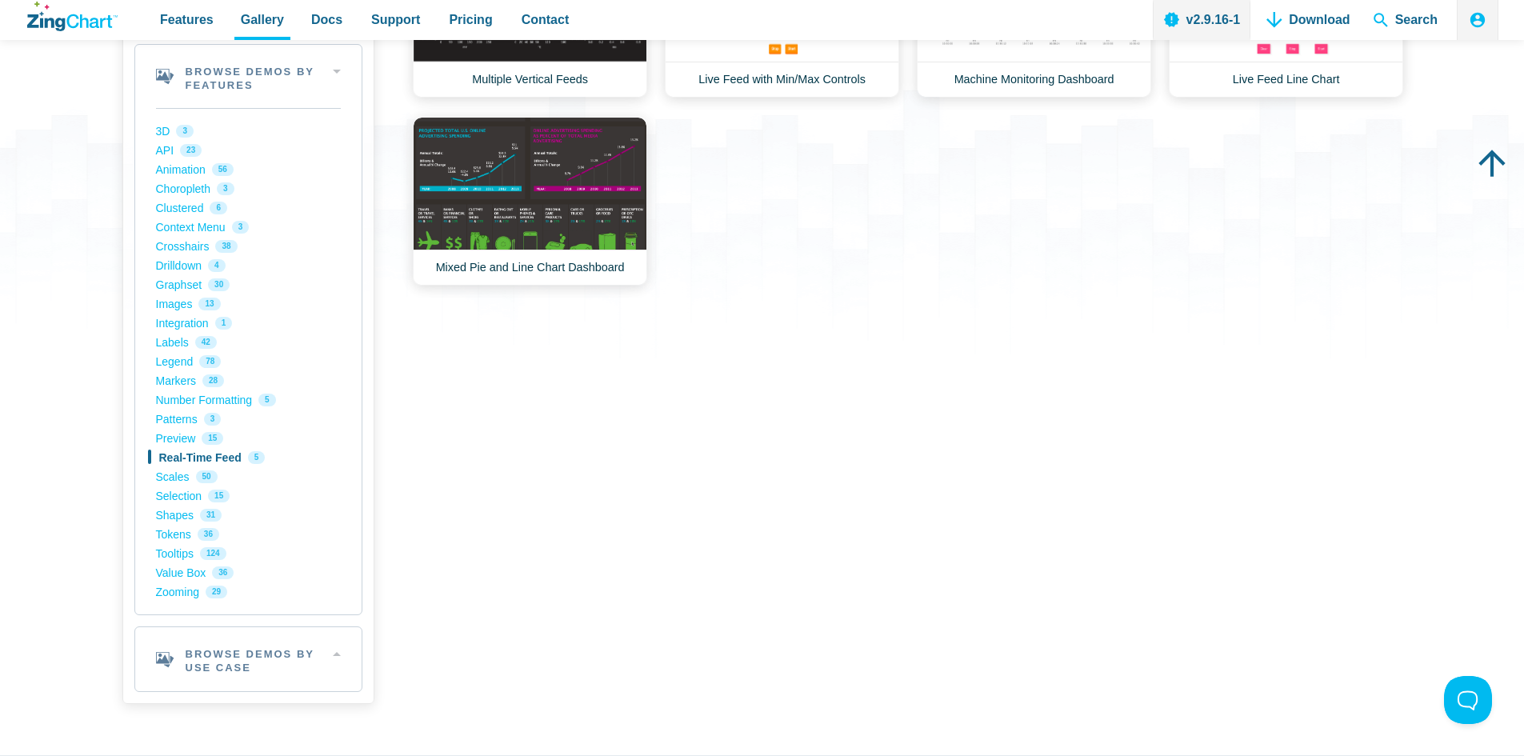
scroll to position [320, 0]
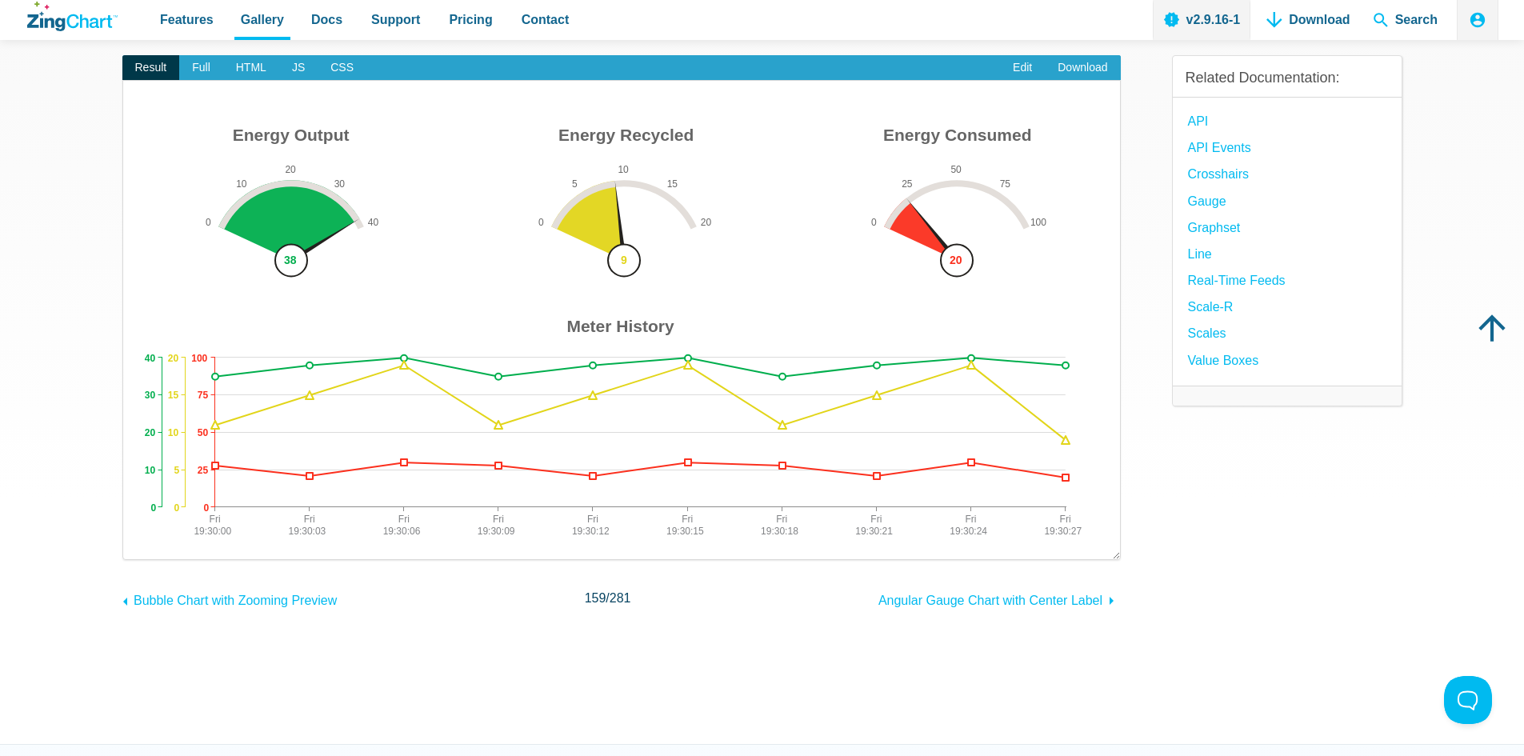
scroll to position [160, 0]
